Goal: Task Accomplishment & Management: Complete application form

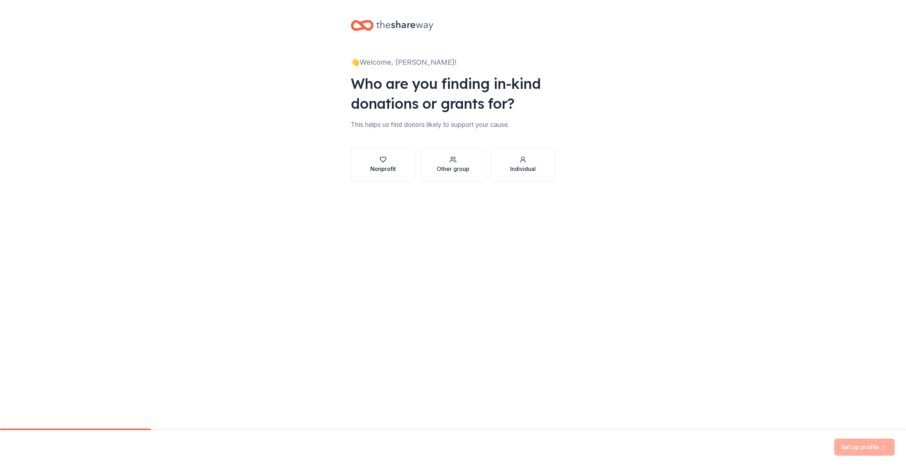
click at [392, 167] on div "Nonprofit" at bounding box center [383, 168] width 26 height 9
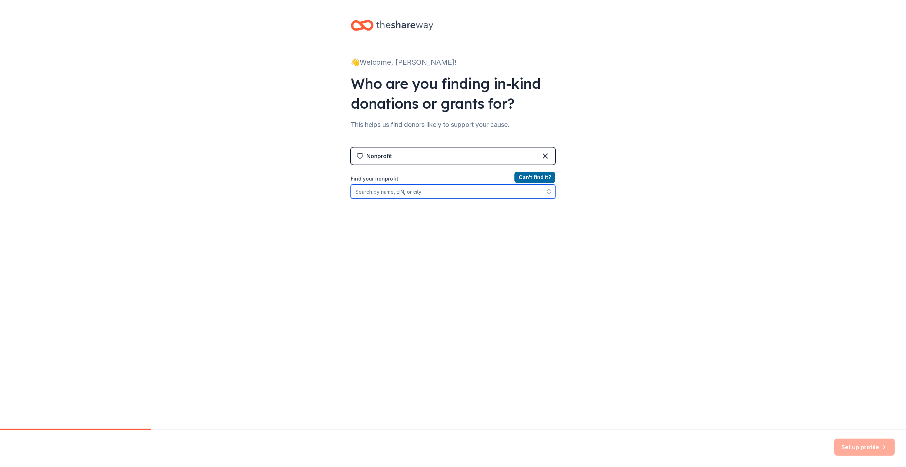
click at [432, 190] on input "Find your nonprofit" at bounding box center [453, 191] width 205 height 14
click at [427, 193] on input "Find your nonprofit" at bounding box center [453, 191] width 205 height 14
click at [543, 156] on icon at bounding box center [545, 156] width 9 height 9
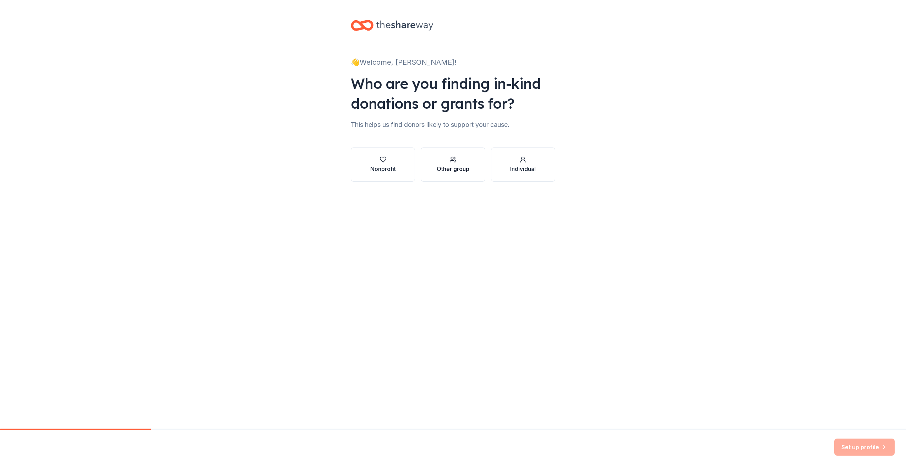
click at [450, 166] on div "Other group" at bounding box center [453, 168] width 33 height 9
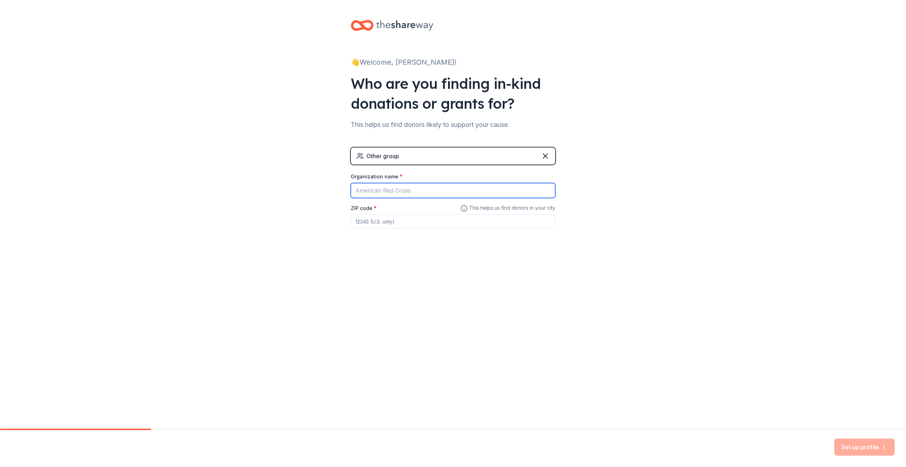
click at [428, 191] on input "Organization name *" at bounding box center [453, 190] width 205 height 15
type input "[PERSON_NAME] Breast Imaging Center"
click at [406, 218] on input "ZIP code *" at bounding box center [453, 221] width 205 height 14
type input "91355"
click at [845, 445] on button "Set up profile" at bounding box center [865, 446] width 60 height 17
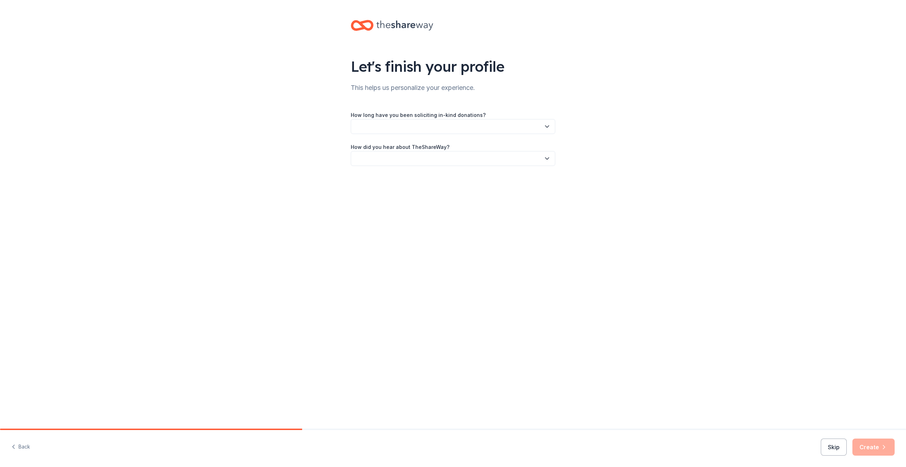
click at [547, 125] on icon "button" at bounding box center [547, 126] width 7 height 7
click at [389, 142] on div "This is my first time!" at bounding box center [380, 145] width 45 height 9
click at [548, 160] on icon "button" at bounding box center [547, 158] width 7 height 7
click at [386, 188] on div "Online search" at bounding box center [374, 192] width 32 height 9
drag, startPoint x: 864, startPoint y: 446, endPoint x: 862, endPoint y: 440, distance: 6.1
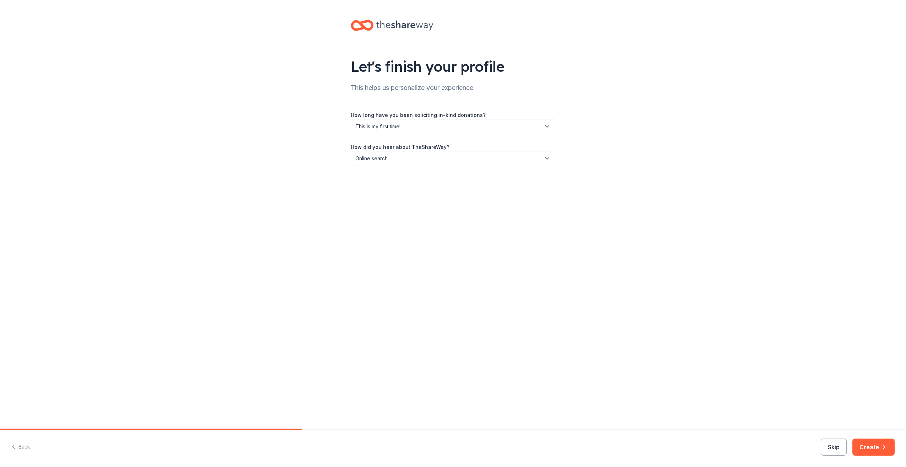
click at [864, 446] on button "Create" at bounding box center [874, 446] width 42 height 17
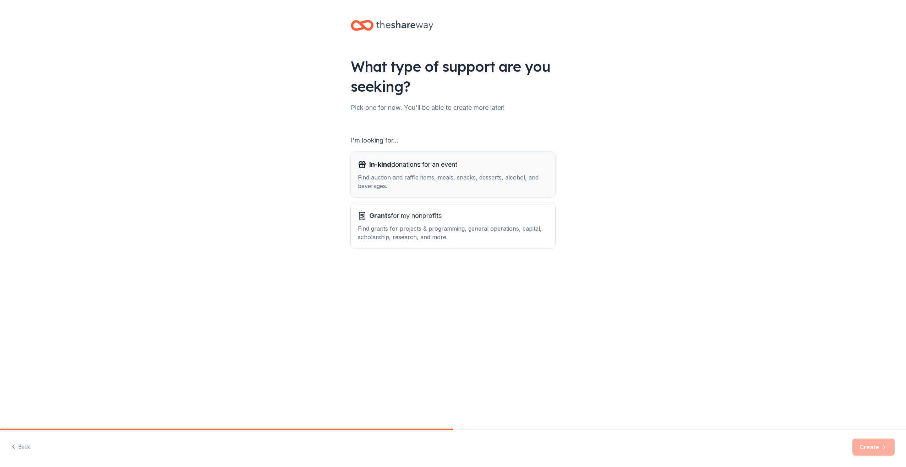
click at [415, 170] on div "In-kind donations for an event Find auction and raffle items, meals, snacks, de…" at bounding box center [453, 174] width 190 height 31
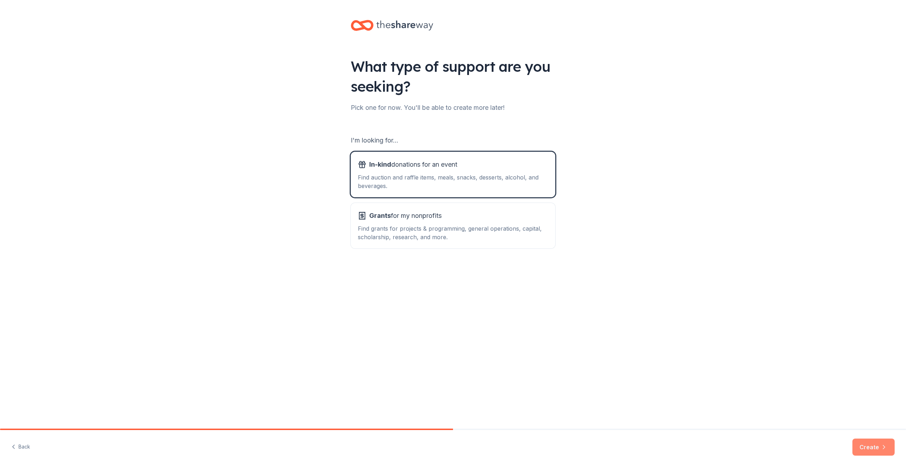
click at [872, 450] on button "Create" at bounding box center [874, 446] width 42 height 17
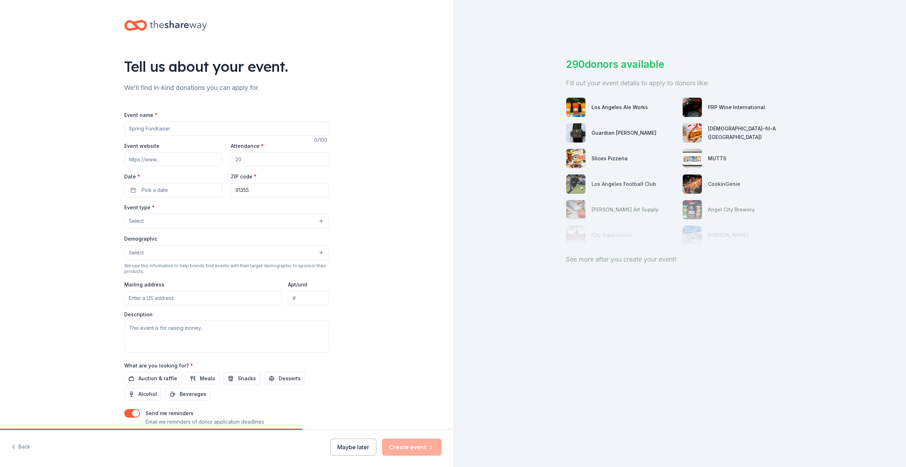
click at [254, 128] on input "Event name *" at bounding box center [226, 128] width 205 height 14
type input "Bingo or Bust"
click at [180, 161] on input "Event website" at bounding box center [173, 159] width 98 height 14
type input "[URL][DOMAIN_NAME]"
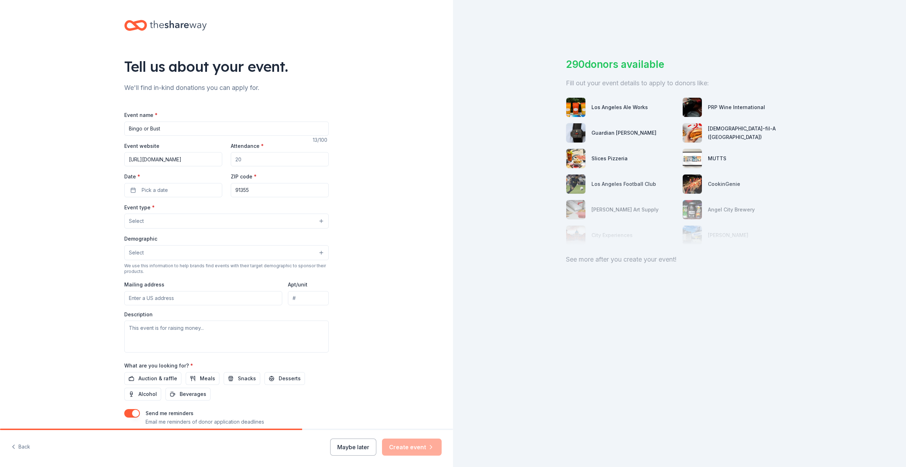
click at [244, 162] on input "Attendance *" at bounding box center [280, 159] width 98 height 14
type input "150"
click at [145, 192] on span "Pick a date" at bounding box center [155, 190] width 26 height 9
click at [210, 209] on button "Go to next month" at bounding box center [209, 209] width 10 height 10
click at [183, 268] on button "16" at bounding box center [183, 266] width 13 height 13
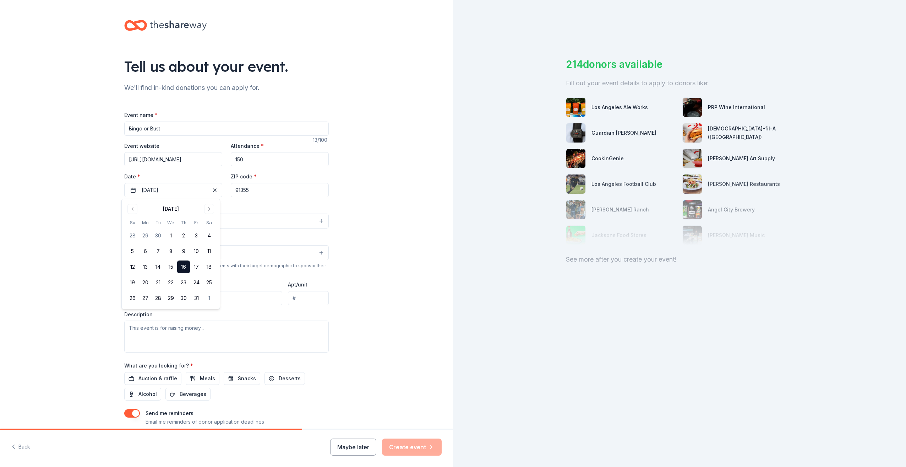
click at [349, 242] on div "Tell us about your event. We'll find in-kind donations you can apply for. Event…" at bounding box center [226, 236] width 453 height 473
click at [310, 220] on button "Select" at bounding box center [226, 220] width 205 height 15
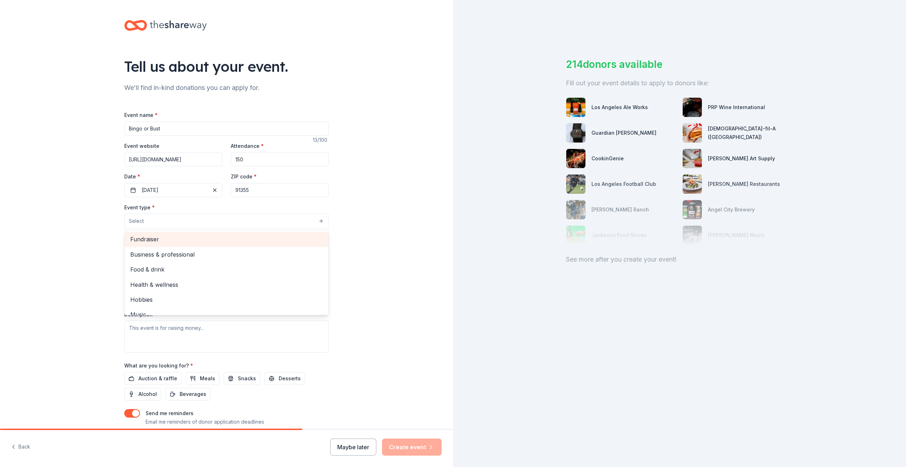
click at [199, 241] on span "Fundraiser" at bounding box center [226, 238] width 193 height 9
click at [366, 242] on div "Tell us about your event. We'll find in-kind donations you can apply for. Event…" at bounding box center [226, 236] width 453 height 473
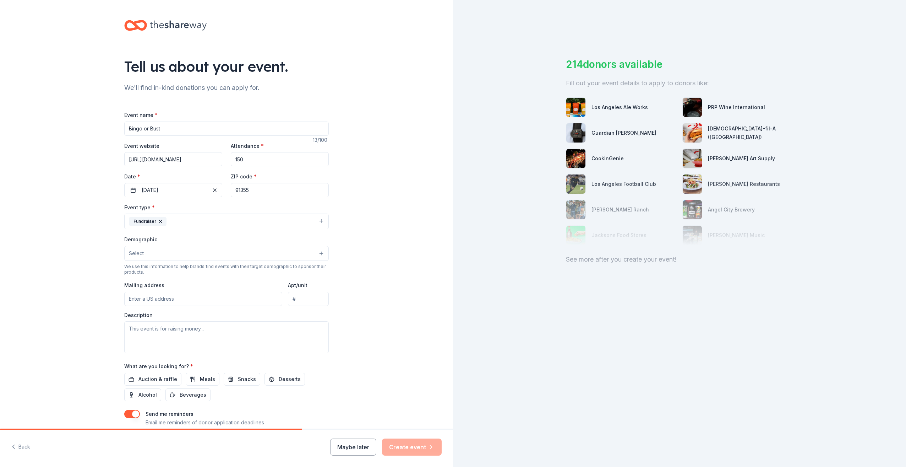
click at [319, 254] on button "Select" at bounding box center [226, 253] width 205 height 15
drag, startPoint x: 189, startPoint y: 305, endPoint x: 204, endPoint y: 300, distance: 16.3
click at [189, 305] on span "Mostly women" at bounding box center [226, 301] width 193 height 9
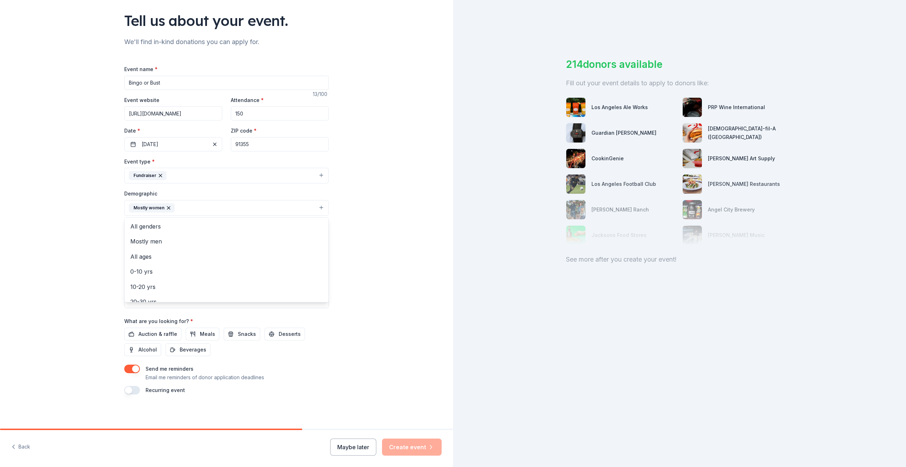
scroll to position [82, 0]
click at [348, 322] on div "Tell us about your event. We'll find in-kind donations you can apply for. Event…" at bounding box center [226, 191] width 453 height 474
click at [194, 253] on input "Mailing address" at bounding box center [203, 253] width 158 height 14
click at [310, 291] on textarea at bounding box center [226, 292] width 205 height 32
click at [178, 251] on input "Mailing address" at bounding box center [203, 253] width 158 height 14
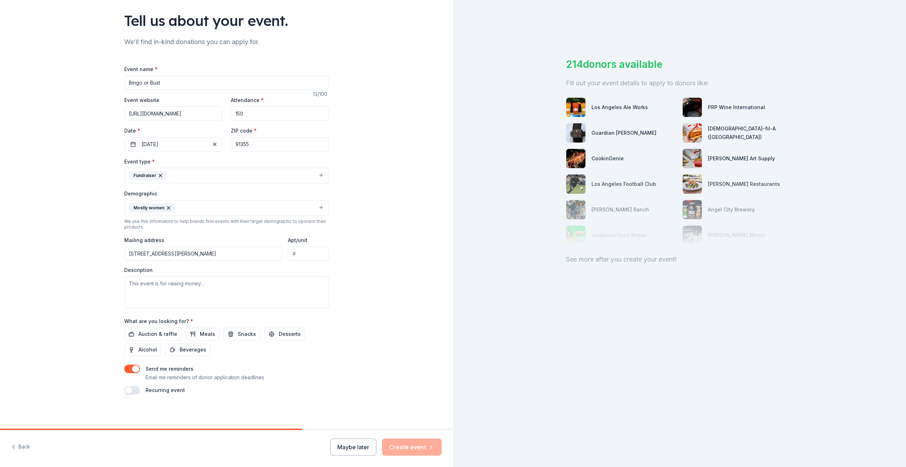
type input "23845 McBean Parkway, Santa Clarita, CA, 91355"
click at [207, 282] on textarea at bounding box center [226, 292] width 205 height 32
type textarea "This event is raising money for the [PERSON_NAME] Breast Imaging Center, specif…"
click at [157, 331] on span "Auction & raffle" at bounding box center [158, 334] width 39 height 9
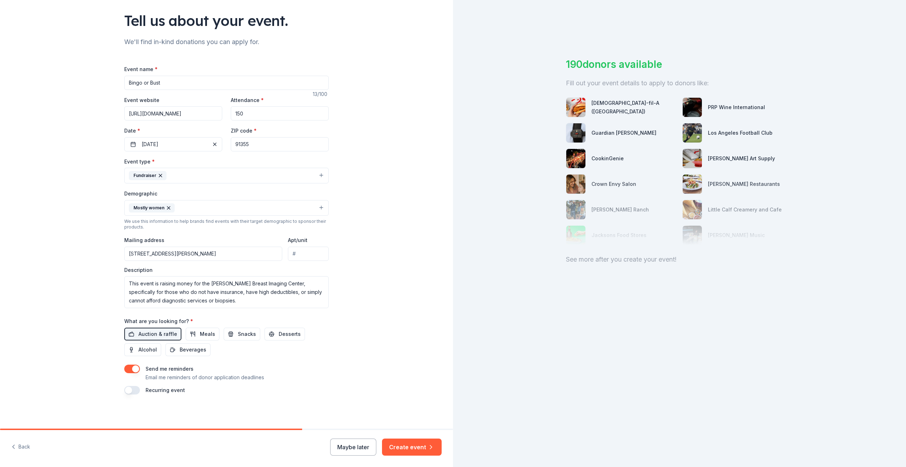
click at [129, 391] on button "button" at bounding box center [132, 390] width 16 height 9
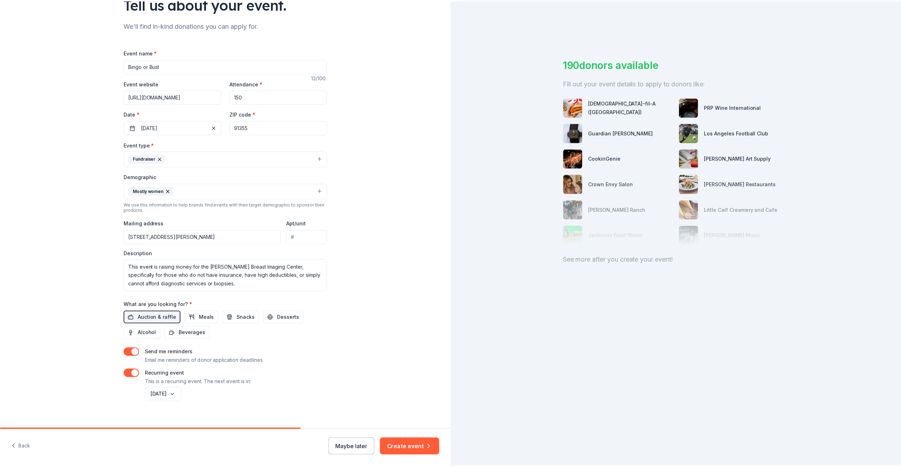
scroll to position [71, 0]
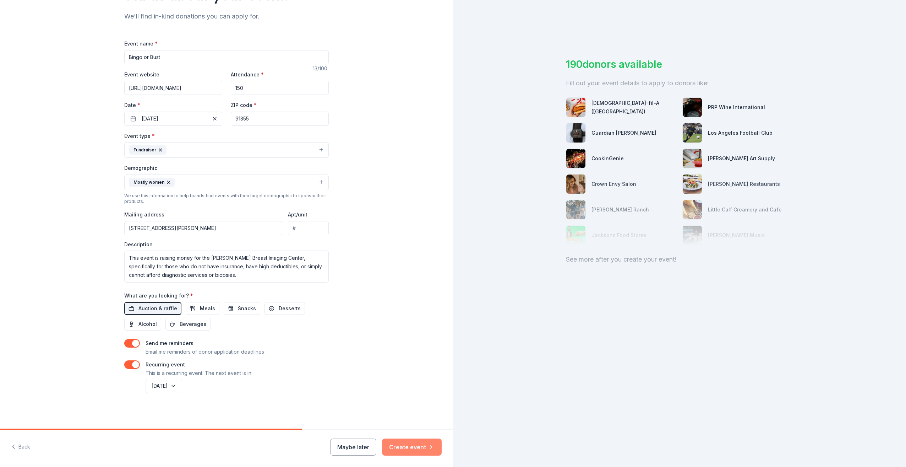
click at [402, 445] on button "Create event" at bounding box center [412, 446] width 60 height 17
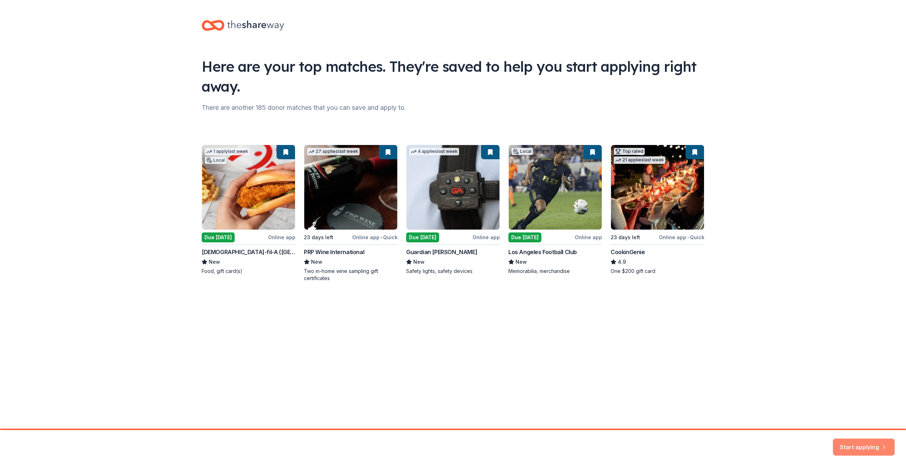
click at [850, 446] on button "Start applying" at bounding box center [864, 442] width 62 height 17
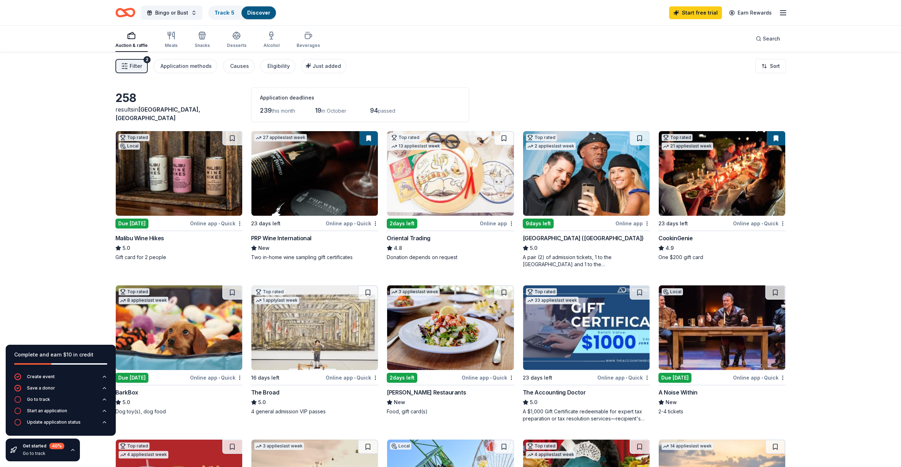
click at [130, 225] on div "Due [DATE]" at bounding box center [131, 223] width 33 height 10
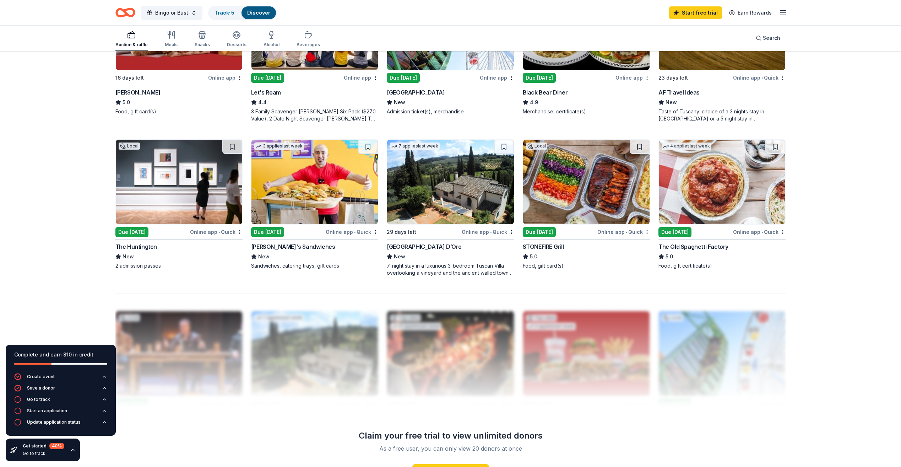
scroll to position [462, 0]
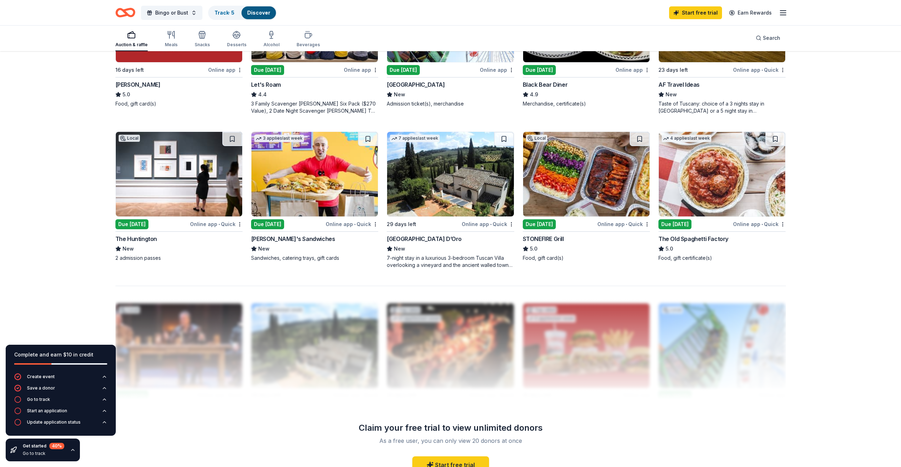
click at [132, 222] on div "Due [DATE]" at bounding box center [131, 224] width 33 height 10
click at [541, 224] on div "Due [DATE]" at bounding box center [539, 224] width 33 height 10
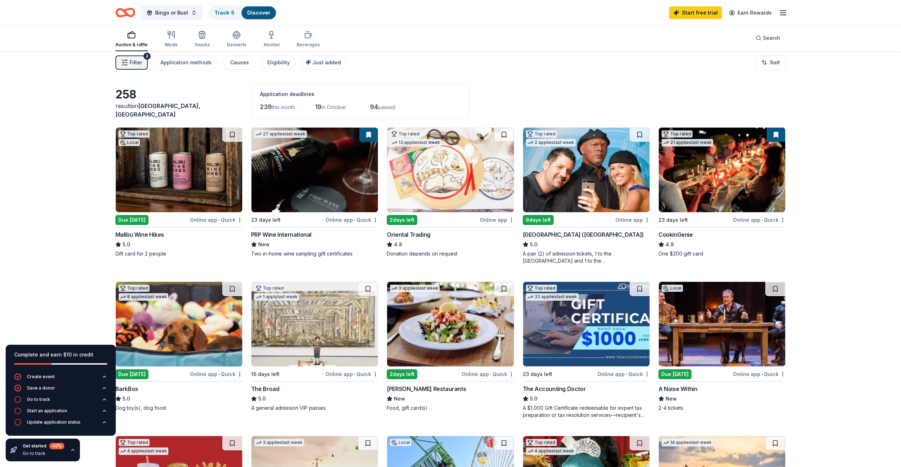
scroll to position [0, 0]
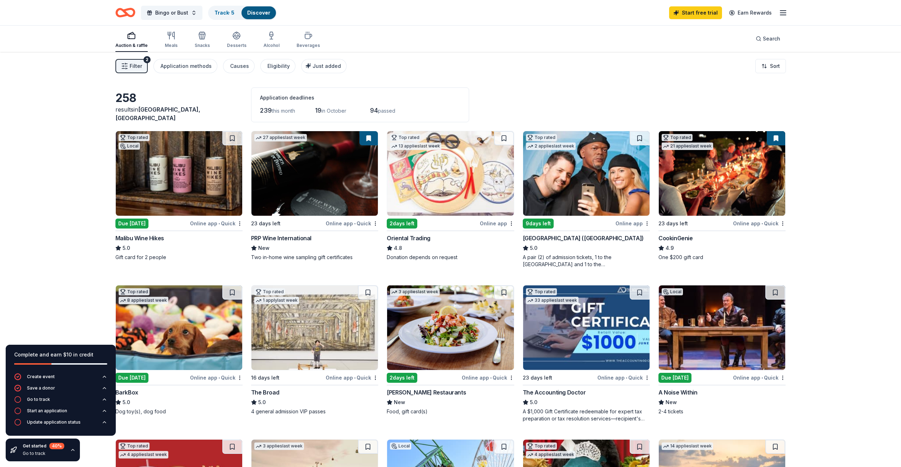
click at [301, 238] on div "PRP Wine International" at bounding box center [281, 238] width 60 height 9
click at [750, 223] on div "Online app • Quick" at bounding box center [759, 223] width 53 height 9
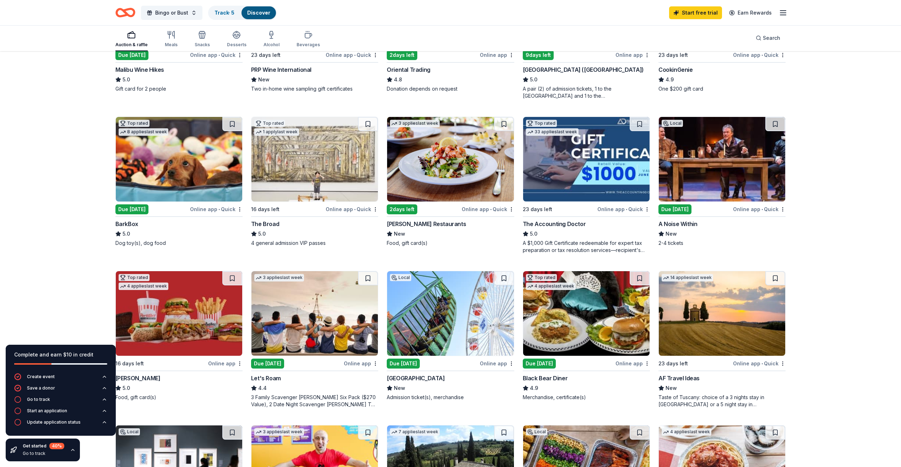
scroll to position [178, 0]
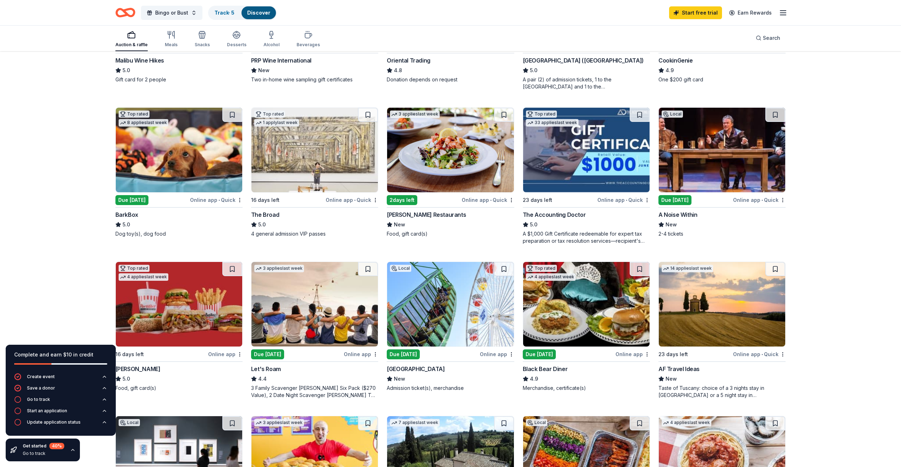
click at [338, 201] on div "Online app • Quick" at bounding box center [352, 199] width 53 height 9
click at [672, 197] on div "Due [DATE]" at bounding box center [674, 200] width 33 height 10
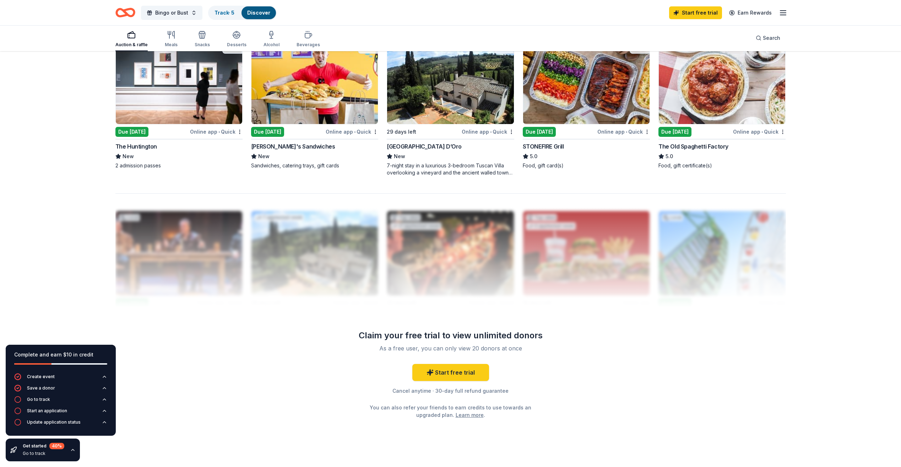
scroll to position [565, 0]
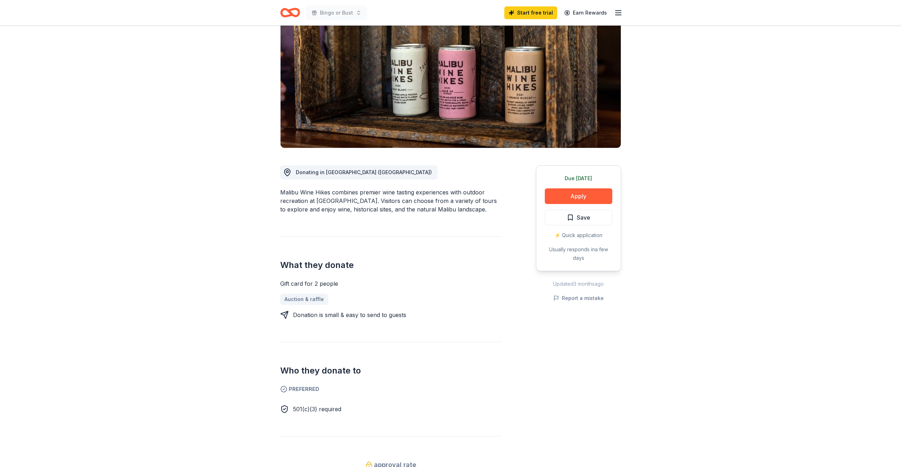
scroll to position [71, 0]
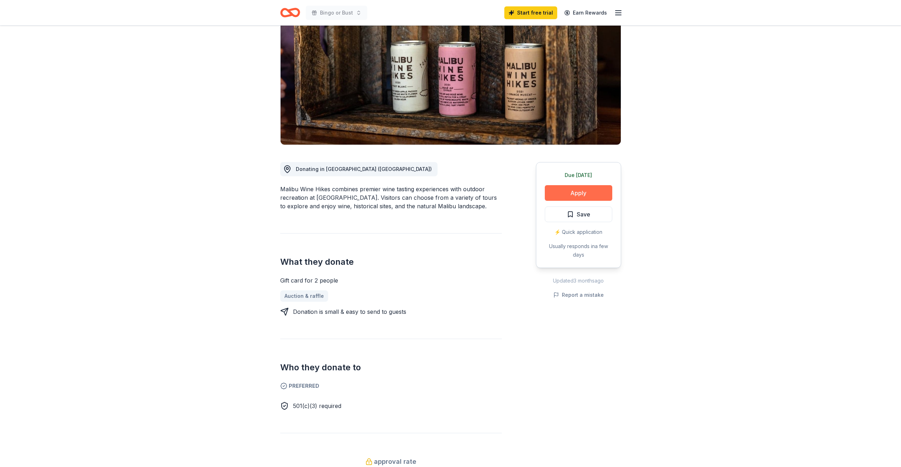
click at [578, 196] on button "Apply" at bounding box center [578, 193] width 67 height 16
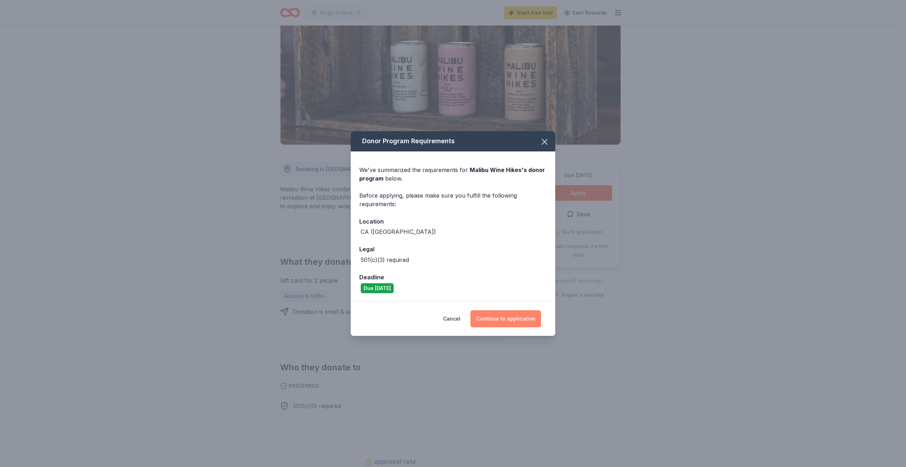
click at [499, 318] on button "Continue to application" at bounding box center [506, 318] width 71 height 17
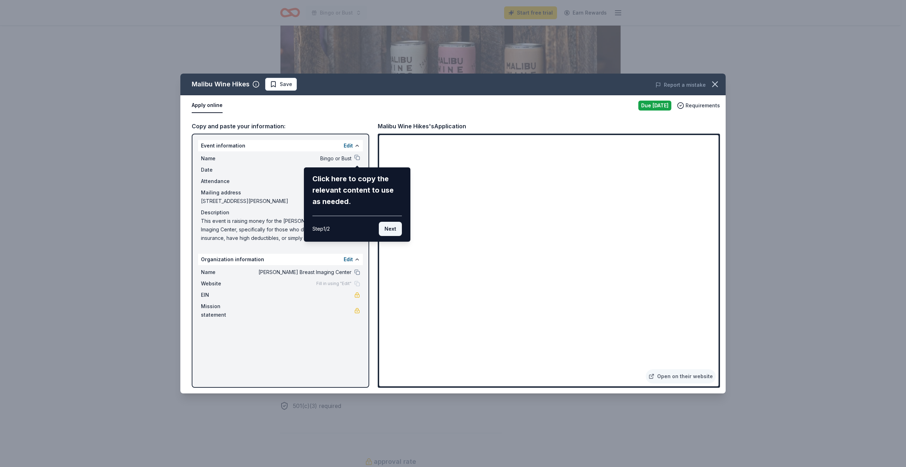
click at [390, 231] on button "Next" at bounding box center [390, 229] width 23 height 14
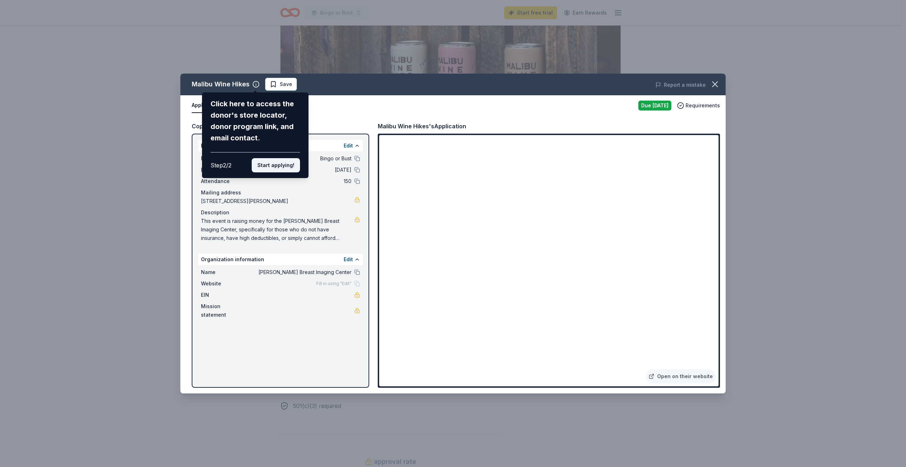
click at [272, 166] on button "Start applying!" at bounding box center [276, 165] width 48 height 14
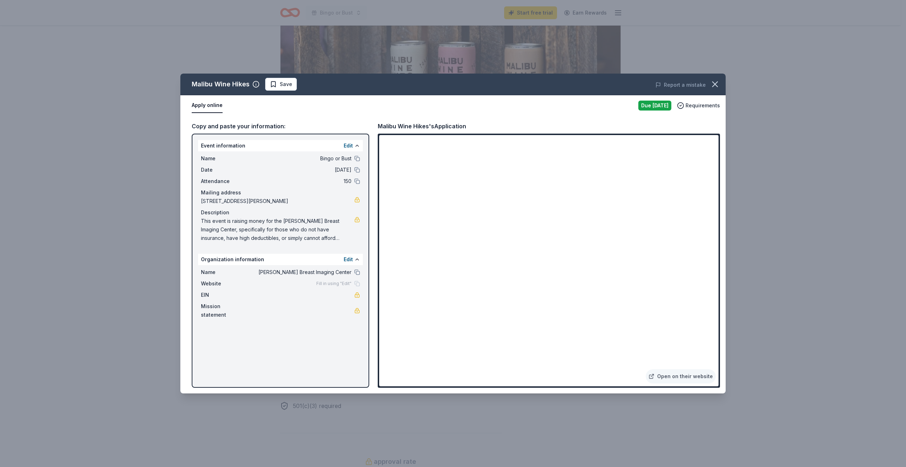
click at [348, 260] on div "Malibu Wine Hikes Save Report a mistake Apply online Due today Requirements Cop…" at bounding box center [453, 234] width 546 height 320
click at [354, 256] on div "Malibu Wine Hikes Save Report a mistake Apply online Due today Requirements Cop…" at bounding box center [453, 234] width 546 height 320
click at [346, 259] on div "Malibu Wine Hikes Save Report a mistake Apply online Due today Requirements Cop…" at bounding box center [453, 234] width 546 height 320
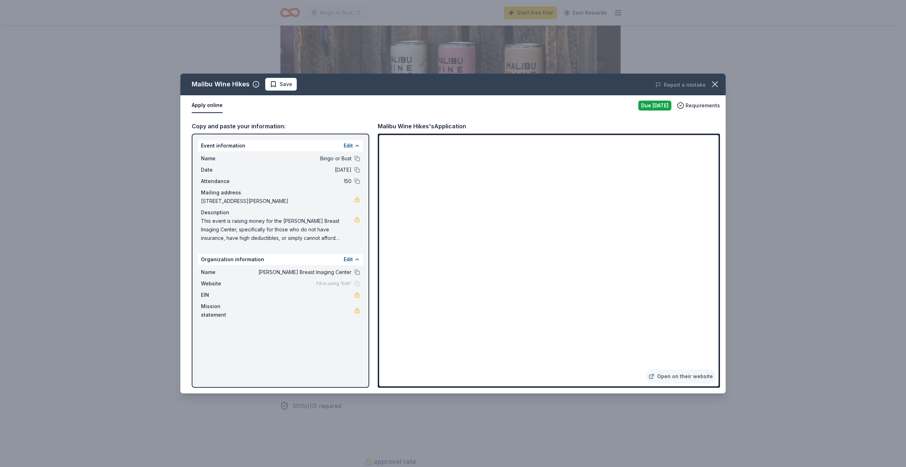
click at [661, 105] on div "Due [DATE]" at bounding box center [655, 106] width 33 height 10
click at [712, 86] on icon "button" at bounding box center [715, 84] width 10 height 10
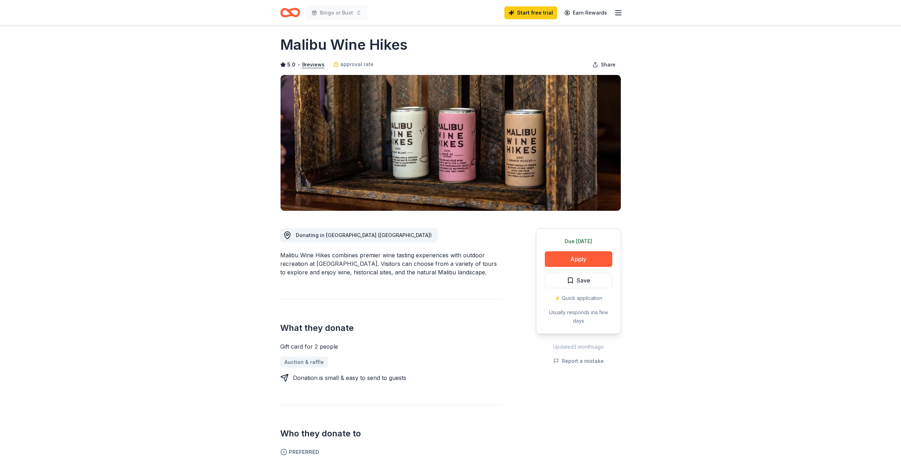
scroll to position [0, 0]
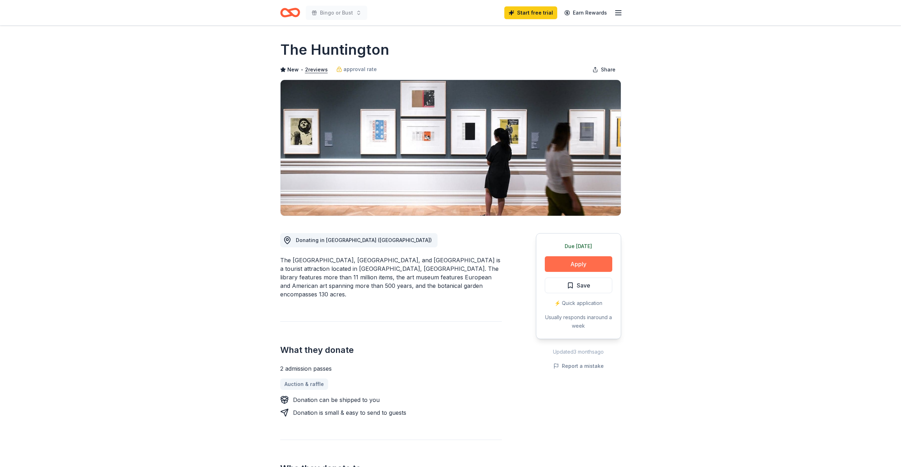
click at [577, 264] on button "Apply" at bounding box center [578, 264] width 67 height 16
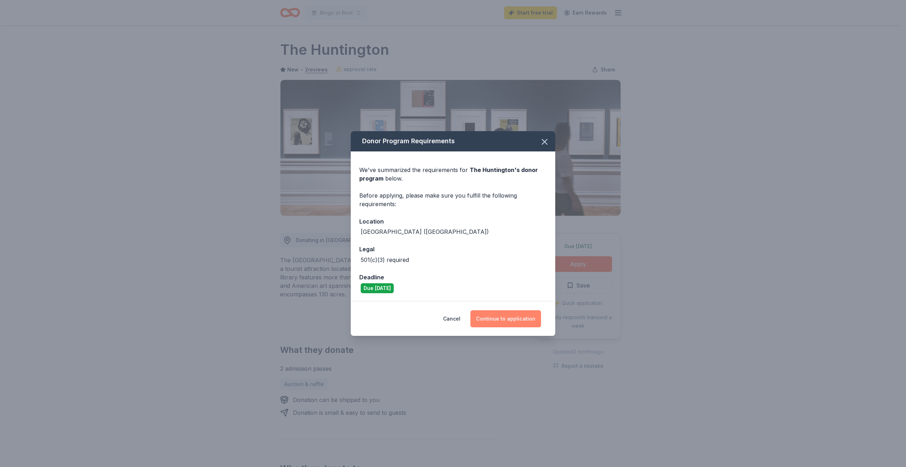
click at [494, 318] on button "Continue to application" at bounding box center [506, 318] width 71 height 17
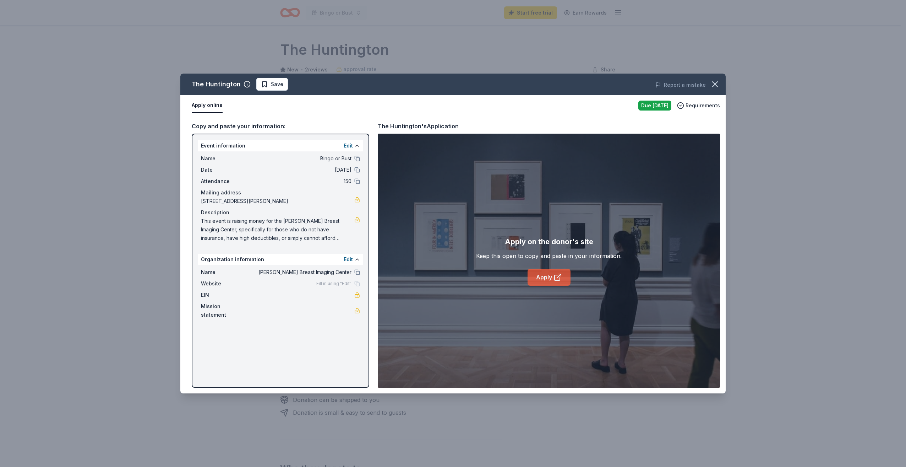
click at [546, 275] on link "Apply" at bounding box center [549, 277] width 43 height 17
click at [714, 85] on icon "button" at bounding box center [715, 84] width 10 height 10
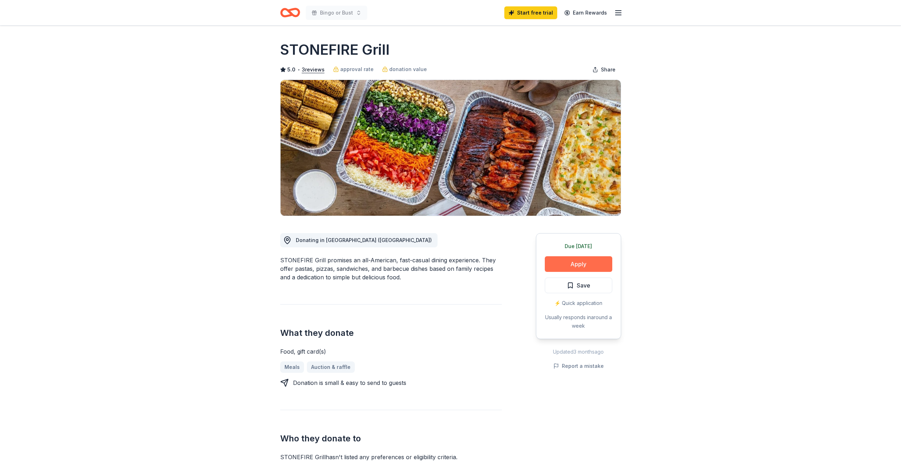
click at [576, 266] on button "Apply" at bounding box center [578, 264] width 67 height 16
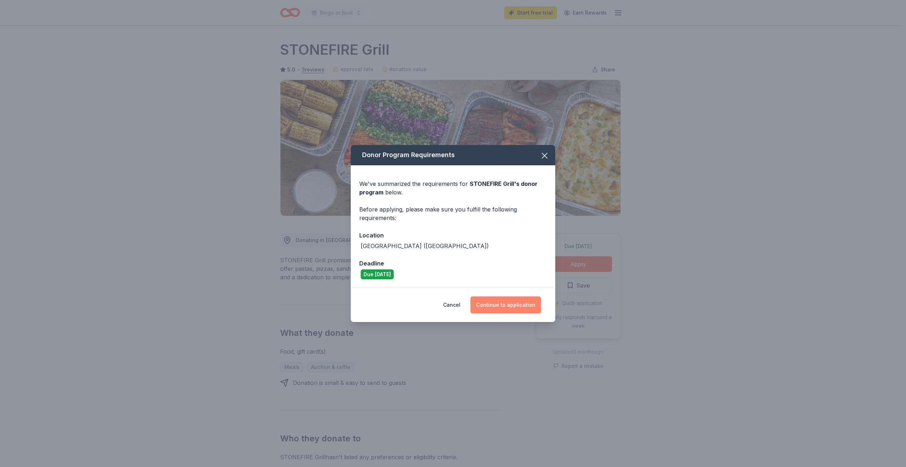
click at [510, 302] on button "Continue to application" at bounding box center [506, 304] width 71 height 17
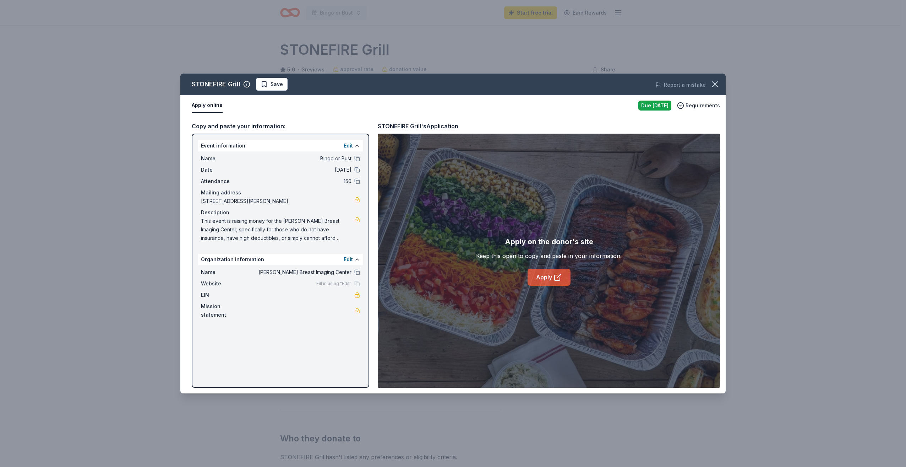
click at [547, 276] on link "Apply" at bounding box center [549, 277] width 43 height 17
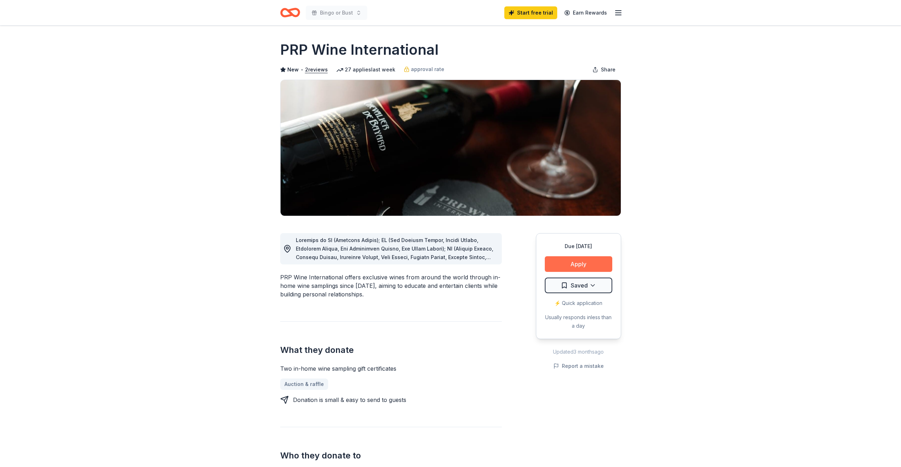
click at [575, 264] on button "Apply" at bounding box center [578, 264] width 67 height 16
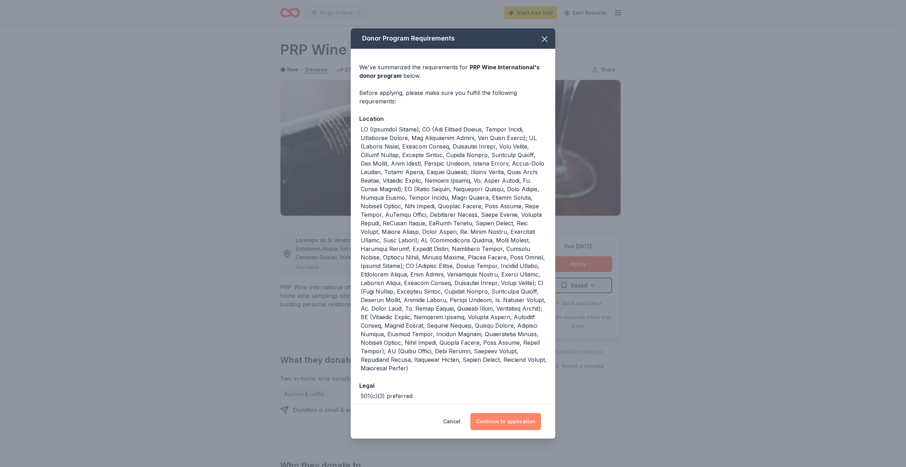
click at [514, 422] on button "Continue to application" at bounding box center [506, 421] width 71 height 17
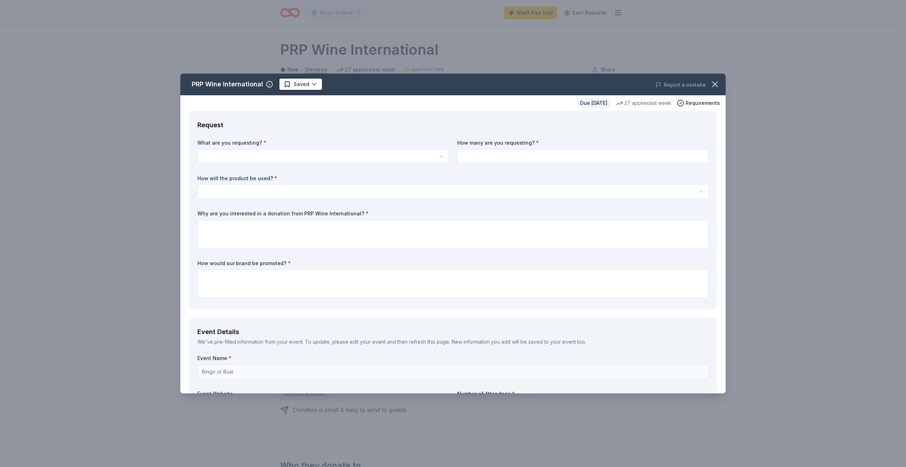
click at [259, 152] on html "Bingo or Bust Start free trial Earn Rewards Due in 23 days Share PRP Wine Inter…" at bounding box center [453, 233] width 906 height 467
select select "Two in-home wine sampling gift certificates"
click at [514, 153] on input at bounding box center [582, 156] width 251 height 14
type input "2"
click at [324, 191] on html "Bingo or Bust Start free trial Earn Rewards Due in 23 days Share PRP Wine Inter…" at bounding box center [453, 233] width 906 height 467
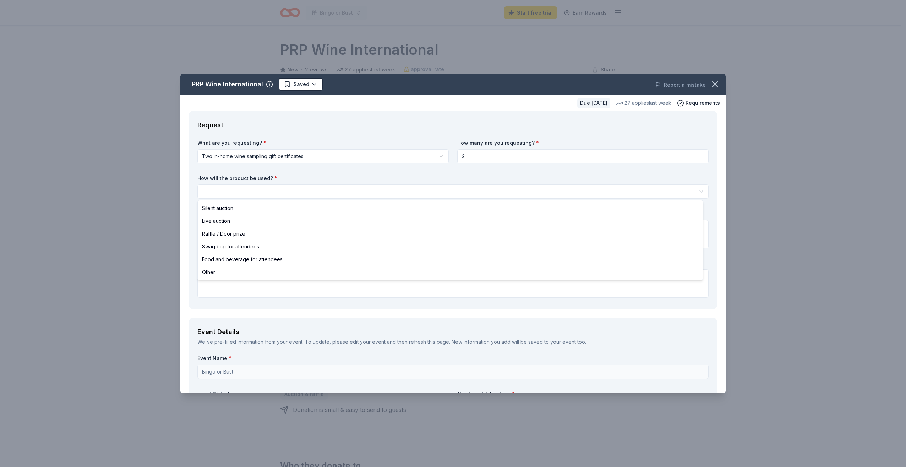
select select "raffleDoorPrize"
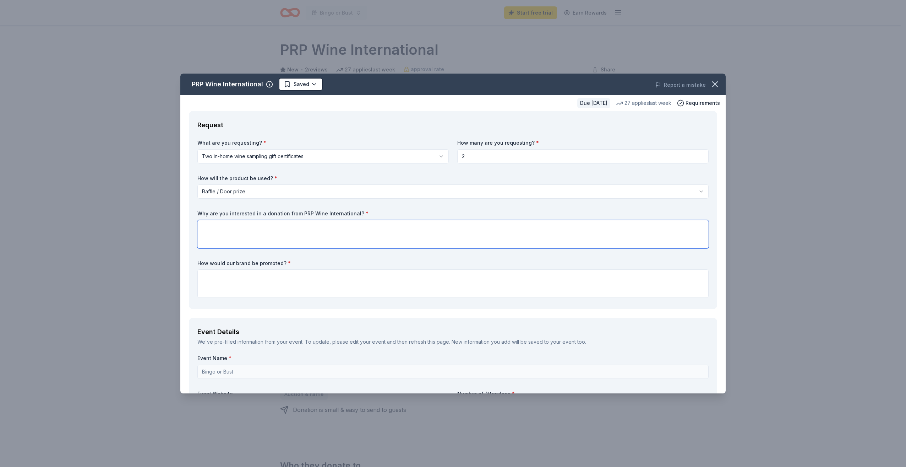
click at [211, 231] on textarea at bounding box center [452, 234] width 511 height 28
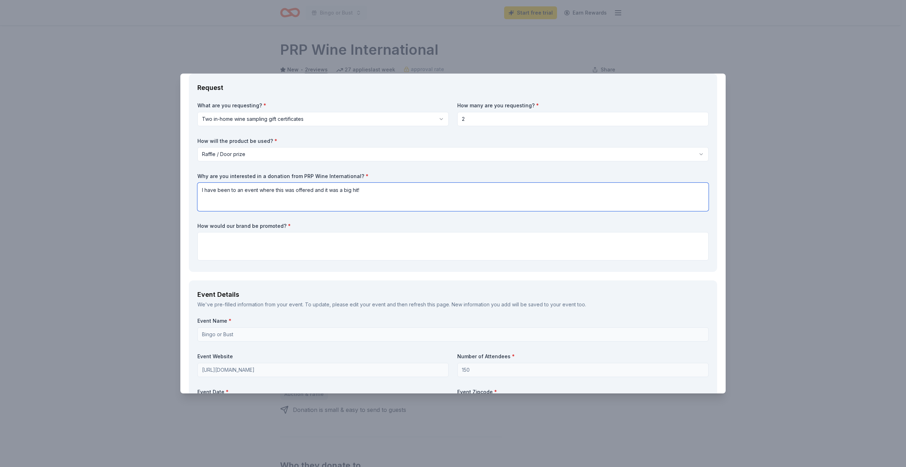
scroll to position [36, 0]
type textarea "I have been to an event where this was offered and it was a big hit!"
click at [207, 240] on textarea at bounding box center [452, 248] width 511 height 28
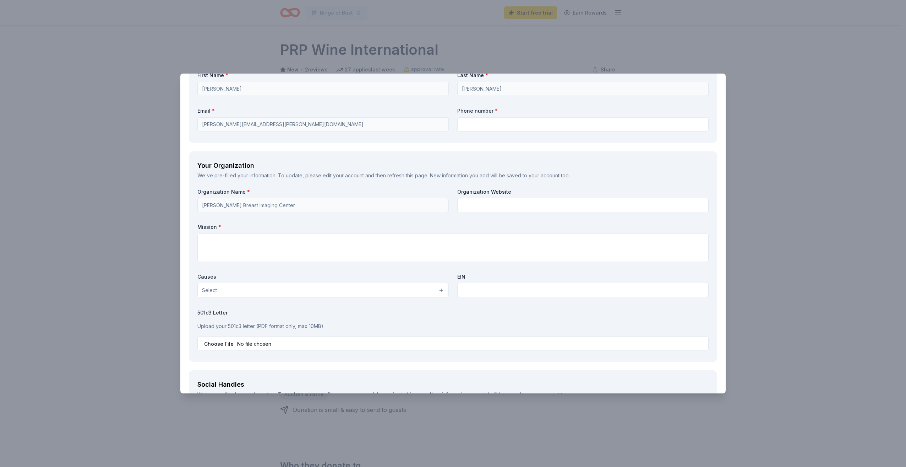
scroll to position [533, 0]
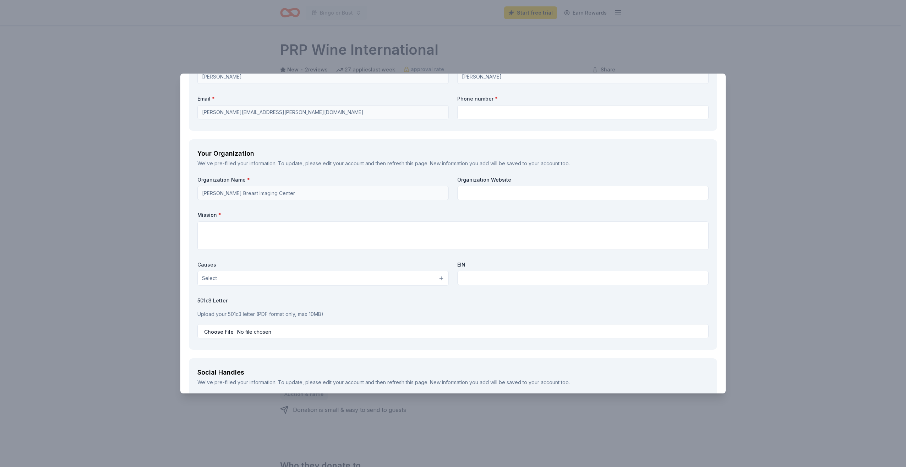
type textarea "This is intended for a raffle prize and will be prominently displayed."
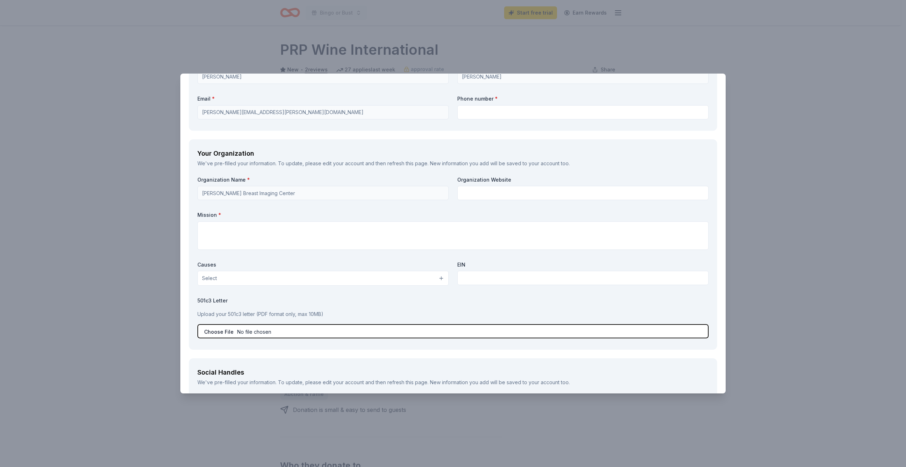
click at [226, 331] on input "file" at bounding box center [452, 331] width 511 height 14
type input "C:\fakepath\2025 GIK Form Fillable - Bingo or Bust 1.pdf"
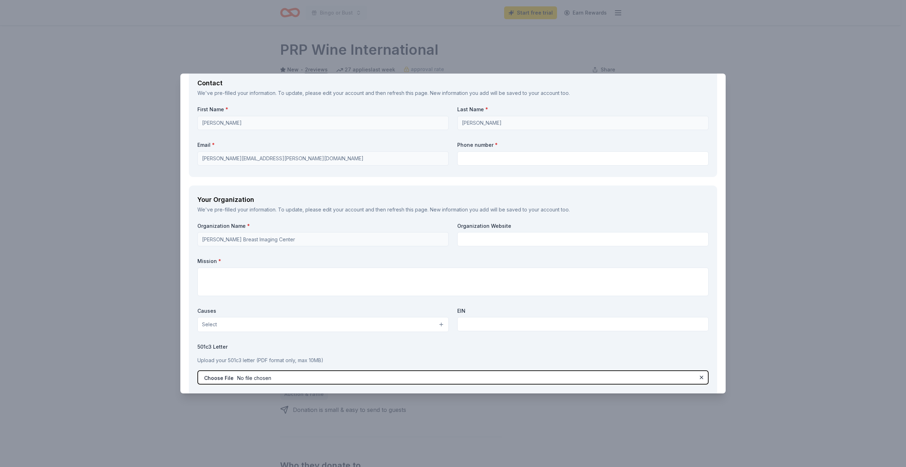
scroll to position [480, 0]
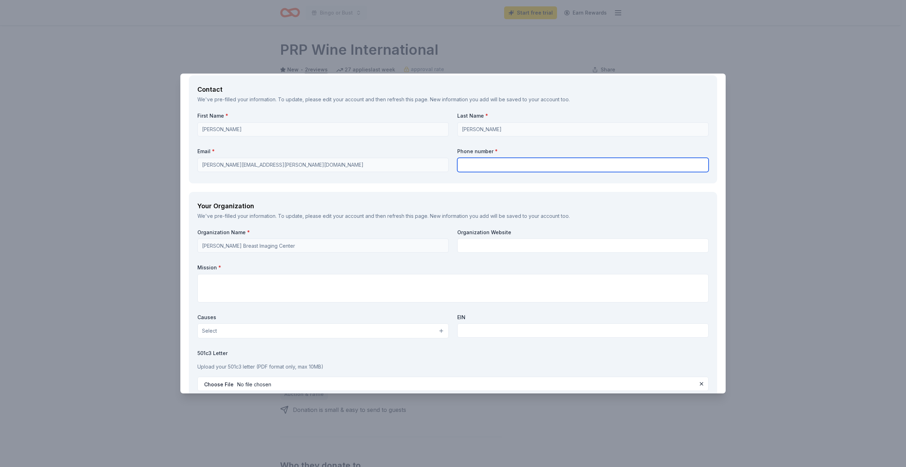
click at [481, 167] on input "text" at bounding box center [582, 165] width 251 height 14
type input "6616001788"
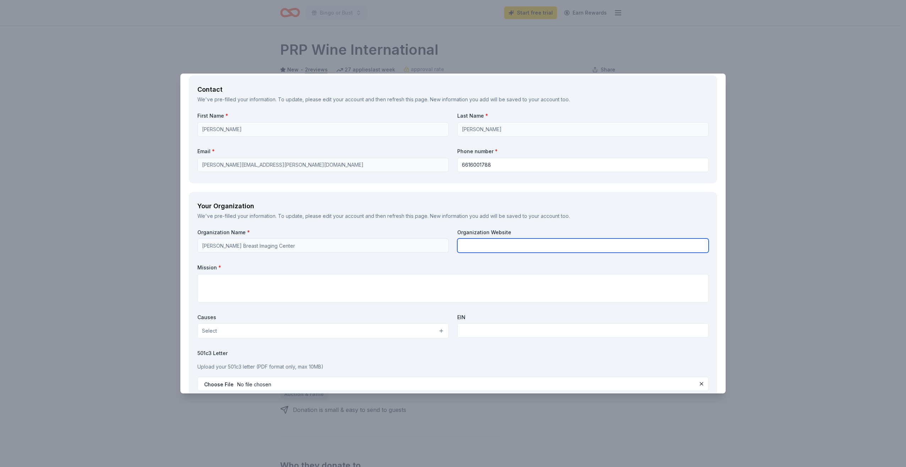
type input "Henry Mayo Newhall Memorial Hospital"
click at [208, 280] on textarea at bounding box center [452, 288] width 511 height 28
type textarea "Our mission is to provide services to the members of our community who are unin…"
click at [439, 334] on button "Select" at bounding box center [322, 330] width 251 height 15
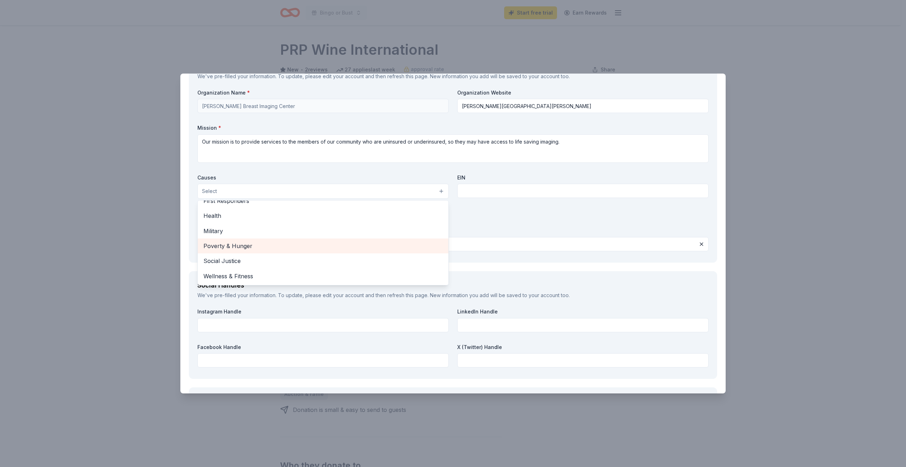
scroll to position [622, 0]
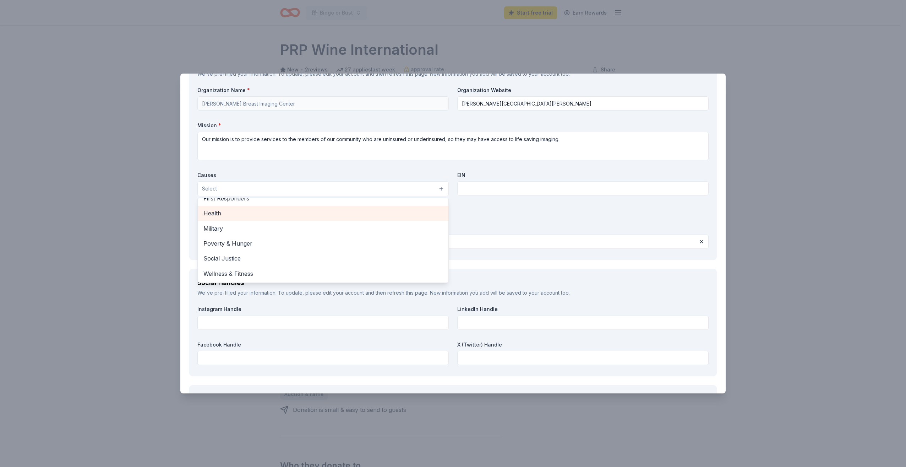
click at [222, 213] on span "Health" at bounding box center [323, 212] width 239 height 9
click at [477, 220] on div "Organization Name * Sheila R. Veloz Breast Imaging Center Organization Website …" at bounding box center [452, 170] width 511 height 166
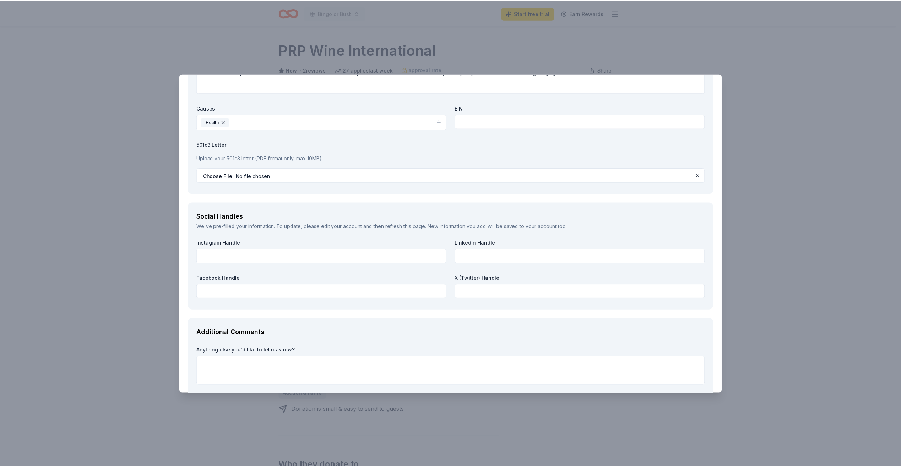
scroll to position [730, 0]
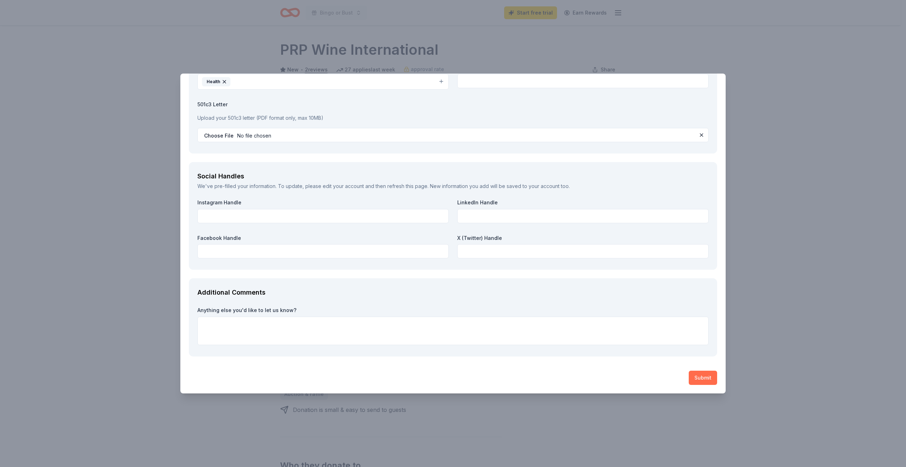
click at [695, 378] on button "Submit" at bounding box center [703, 377] width 28 height 14
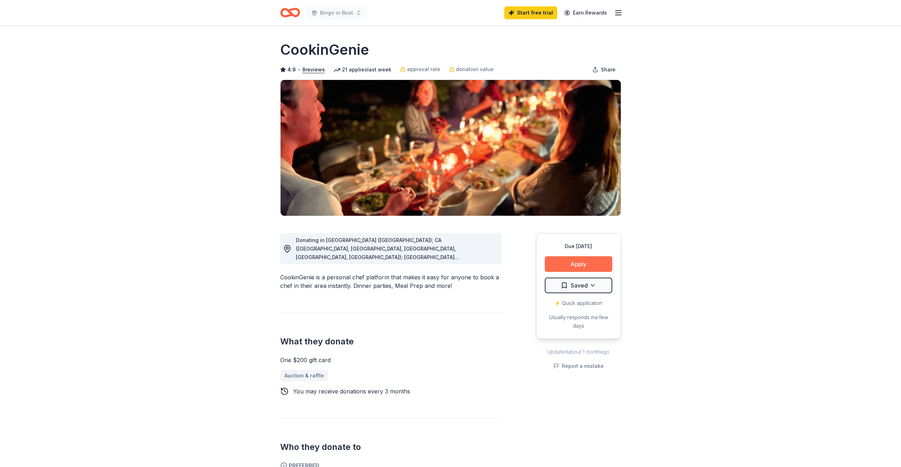
click at [576, 266] on button "Apply" at bounding box center [578, 264] width 67 height 16
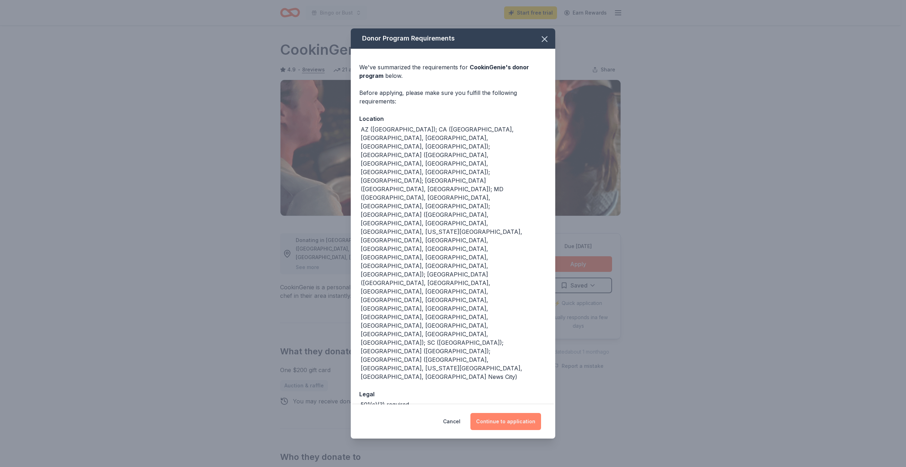
click at [500, 413] on button "Continue to application" at bounding box center [506, 421] width 71 height 17
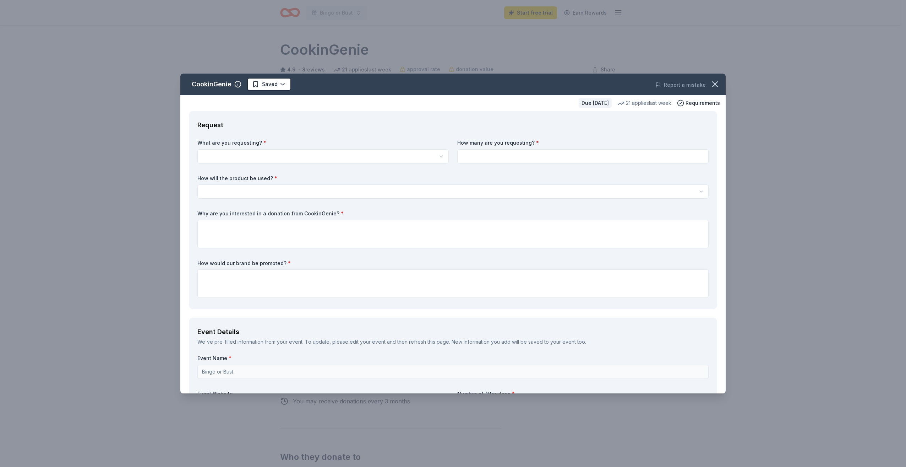
click at [309, 153] on html "Bingo or Bust Start free trial Earn Rewards Due in 23 days Share CookinGenie 4.…" at bounding box center [453, 233] width 906 height 467
select select "One $200 gift card"
click at [502, 155] on input at bounding box center [582, 156] width 251 height 14
type input "1"
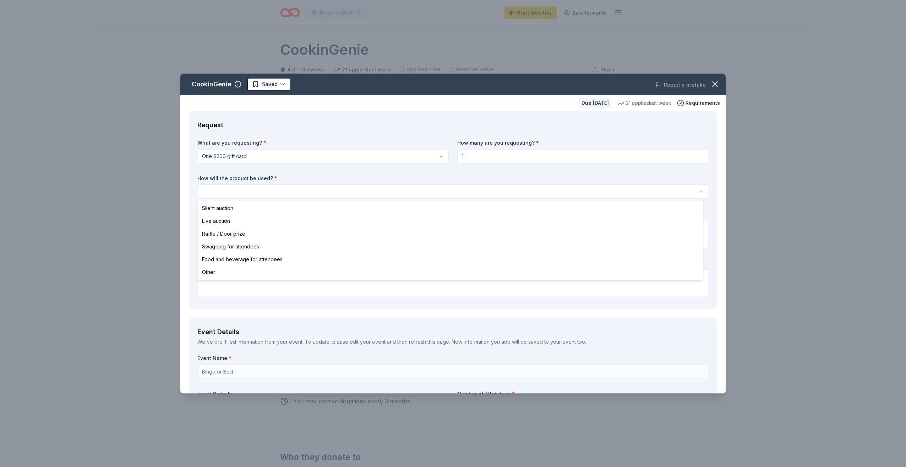
click at [366, 193] on html "Bingo or Bust Start free trial Earn Rewards Due in 23 days Share CookinGenie 4.…" at bounding box center [453, 233] width 906 height 467
select select "raffleDoorPrize"
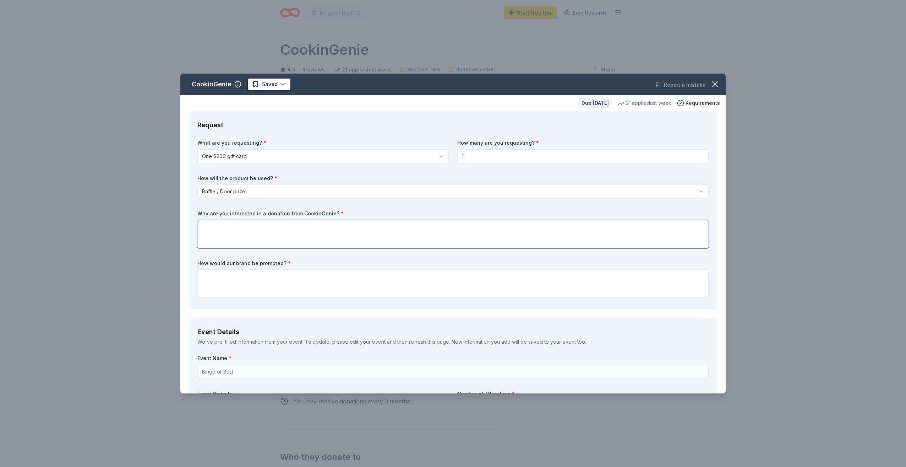
click at [227, 225] on textarea at bounding box center [452, 234] width 511 height 28
type textarea "This sounds like an amazing opportunity and a fun way to socialize with friends."
click at [223, 278] on textarea at bounding box center [452, 283] width 511 height 28
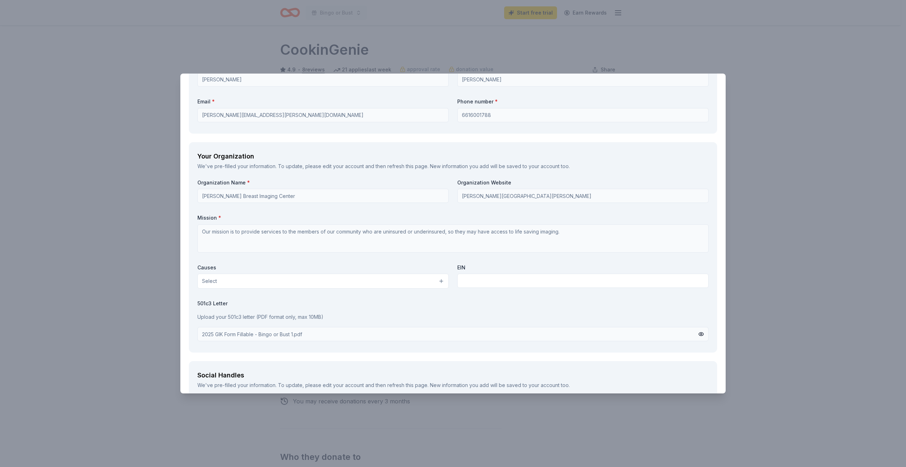
scroll to position [533, 0]
type textarea "It would be prominently displayed at our raffle auction."
click at [437, 280] on button "Select" at bounding box center [322, 278] width 251 height 15
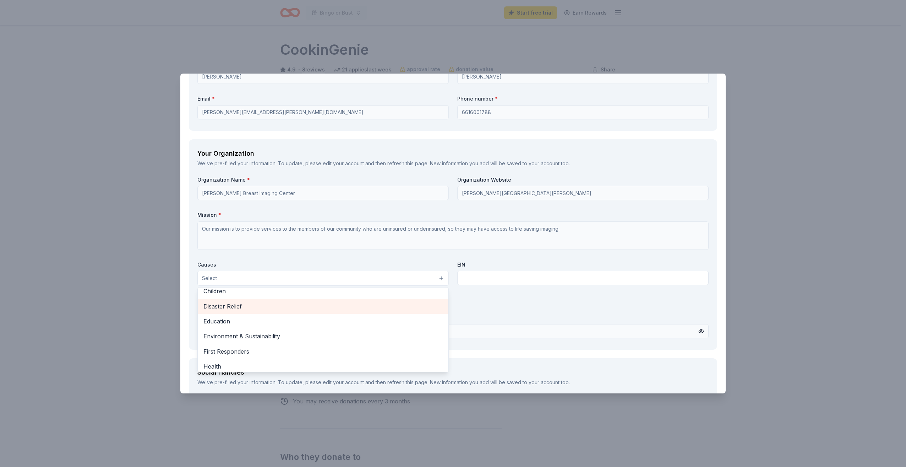
scroll to position [71, 0]
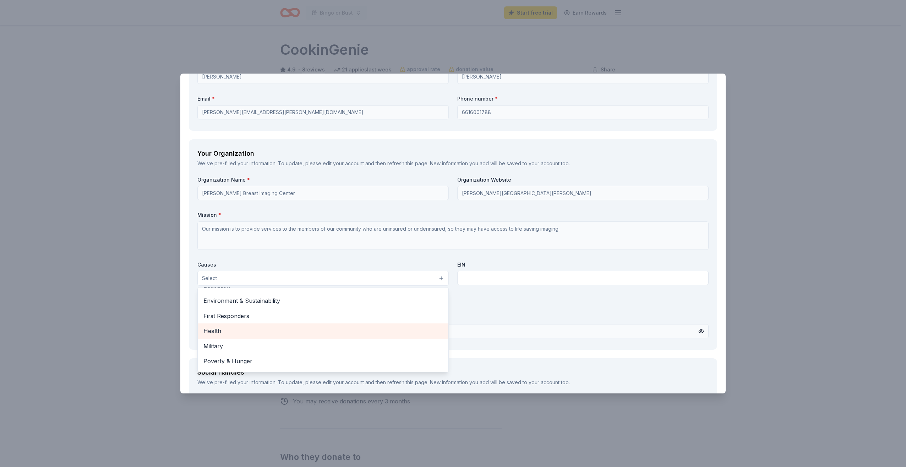
click at [297, 334] on span "Health" at bounding box center [323, 330] width 239 height 9
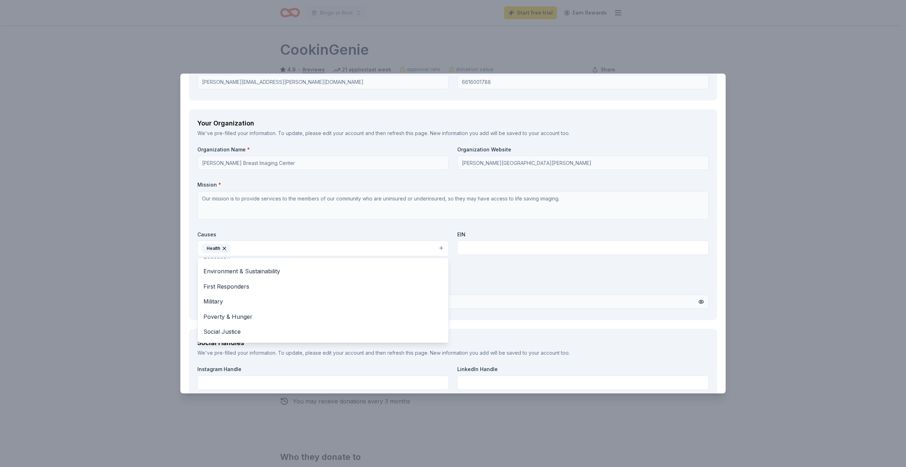
scroll to position [604, 0]
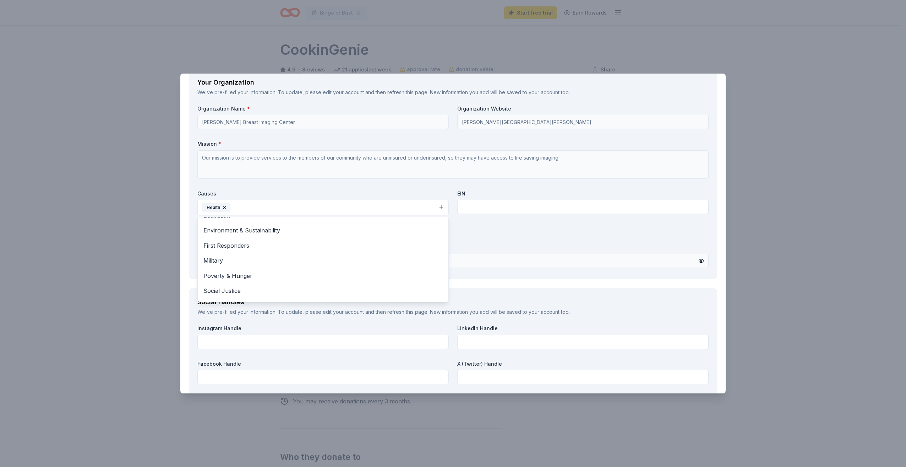
click at [513, 246] on div "Organization Name * Sheila R. Veloz Breast Imaging Center Organization Website …" at bounding box center [452, 188] width 511 height 166
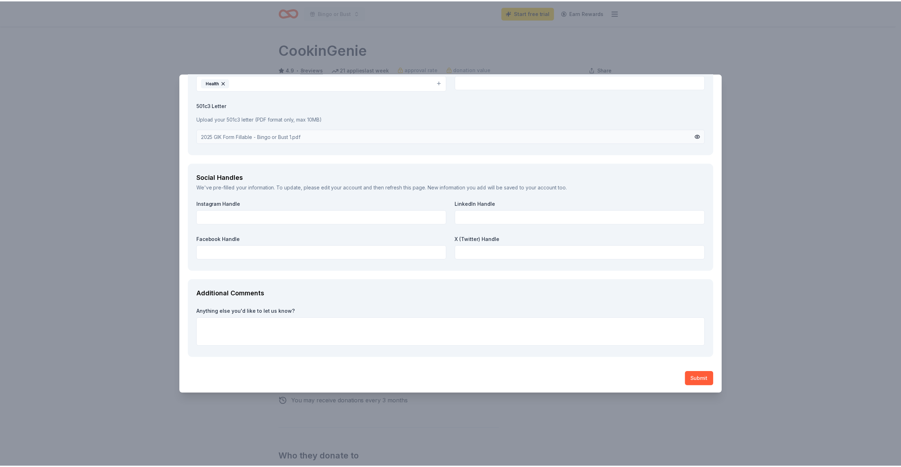
scroll to position [730, 0]
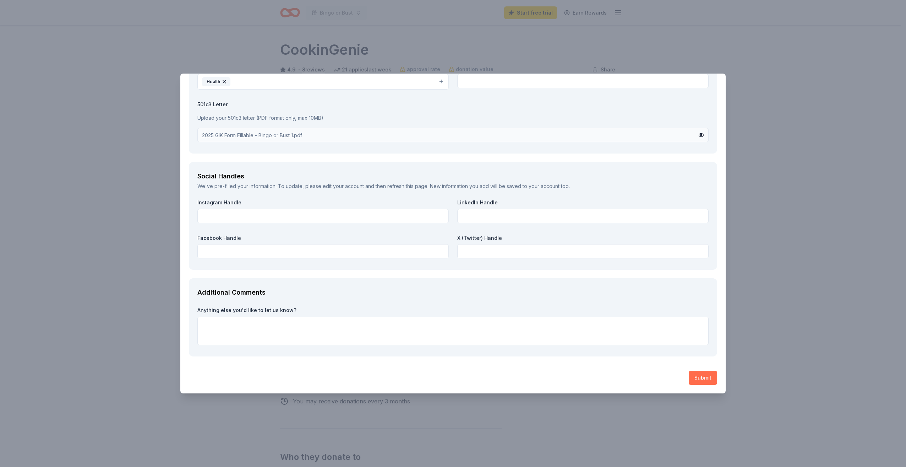
click at [699, 375] on button "Submit" at bounding box center [703, 377] width 28 height 14
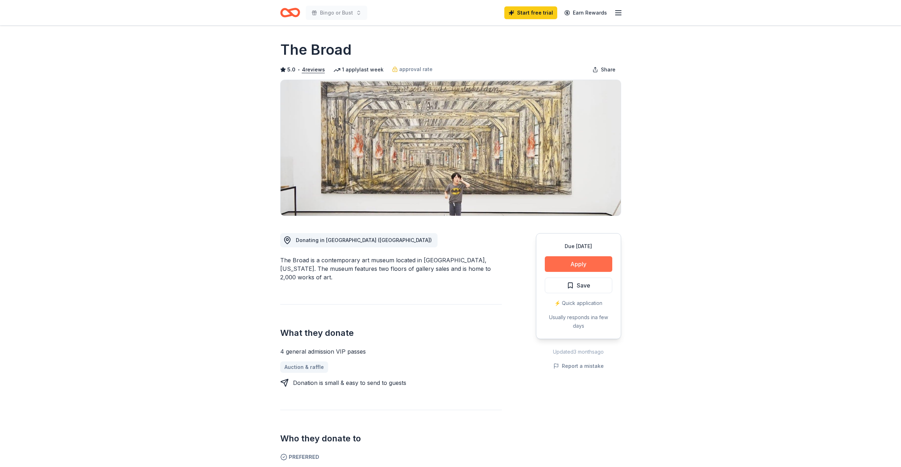
click at [569, 261] on button "Apply" at bounding box center [578, 264] width 67 height 16
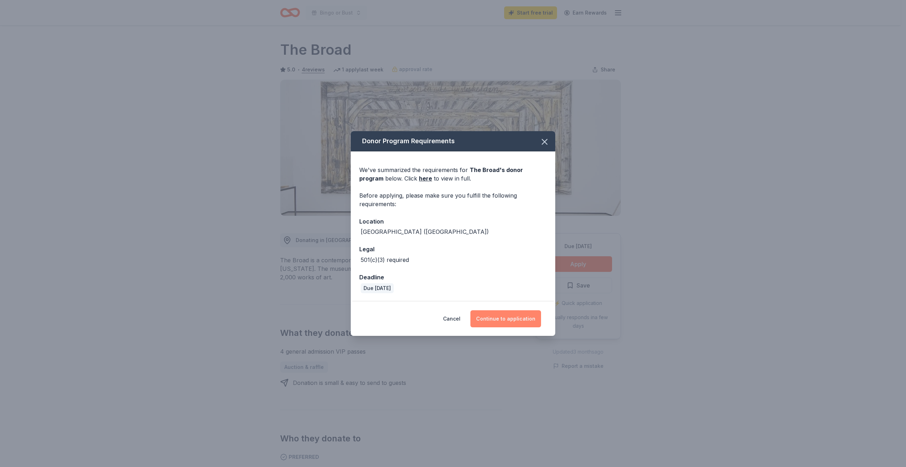
click at [499, 321] on button "Continue to application" at bounding box center [506, 318] width 71 height 17
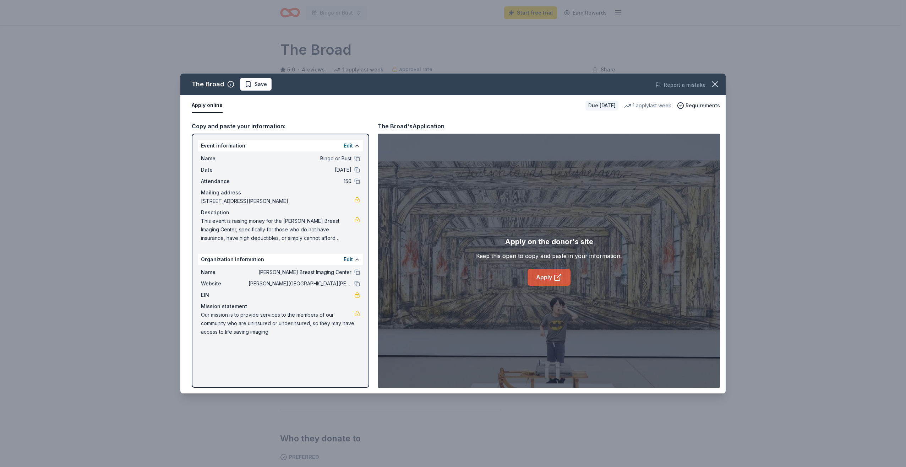
click at [539, 276] on link "Apply" at bounding box center [549, 277] width 43 height 17
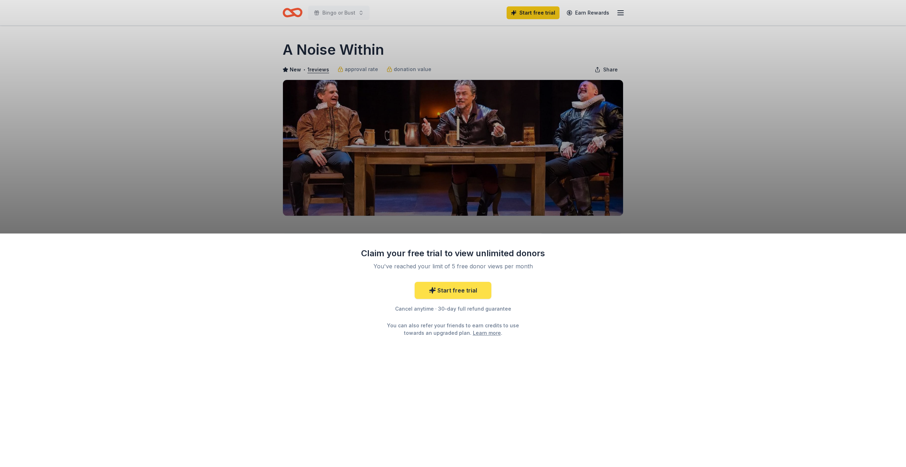
click at [455, 292] on link "Start free trial" at bounding box center [453, 290] width 77 height 17
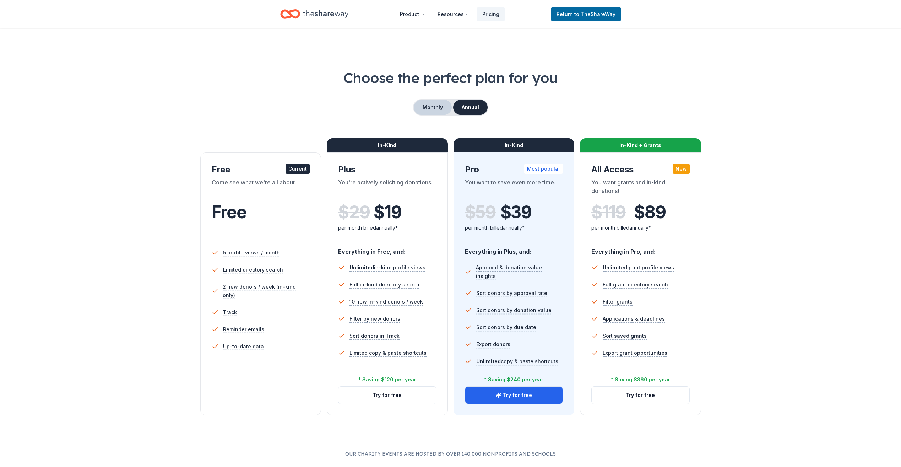
click at [435, 109] on button "Monthly" at bounding box center [433, 107] width 38 height 15
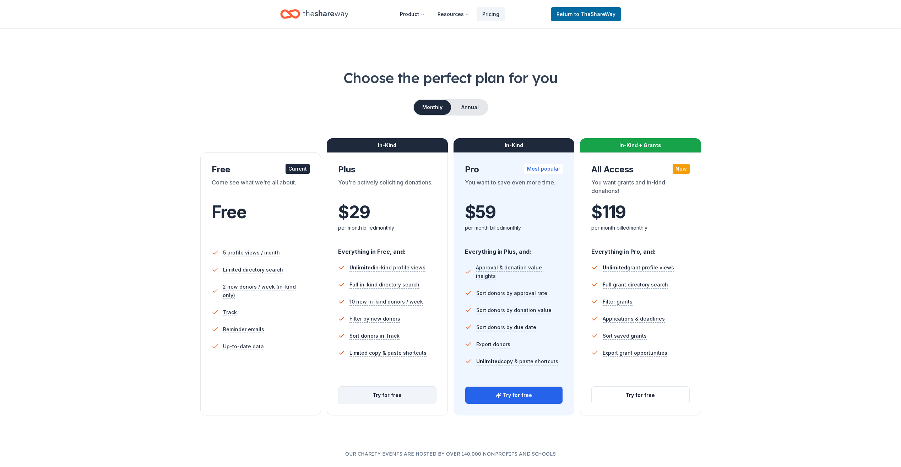
click at [378, 391] on button "Try for free" at bounding box center [387, 394] width 98 height 17
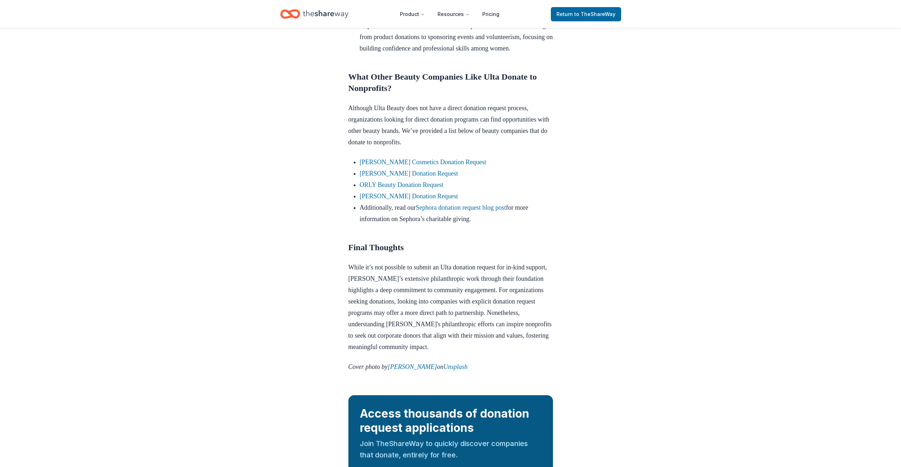
scroll to position [568, 0]
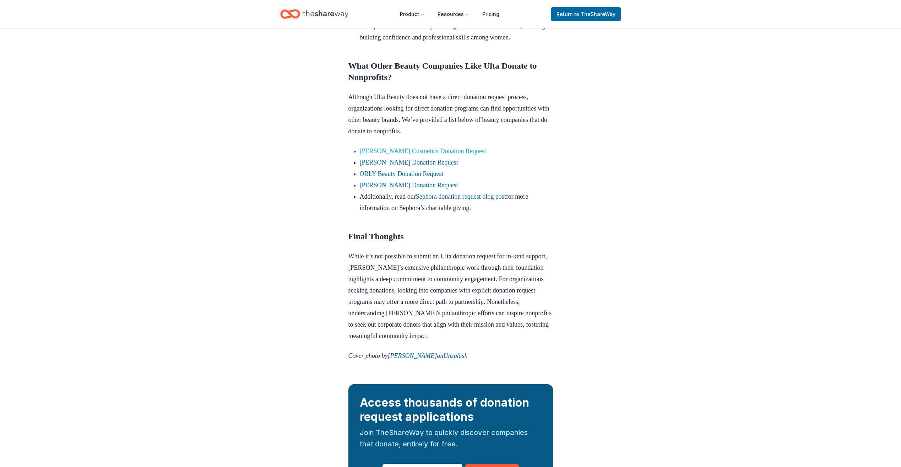
click at [412, 154] on link "[PERSON_NAME] Cosmetics Donation Request" at bounding box center [423, 150] width 126 height 7
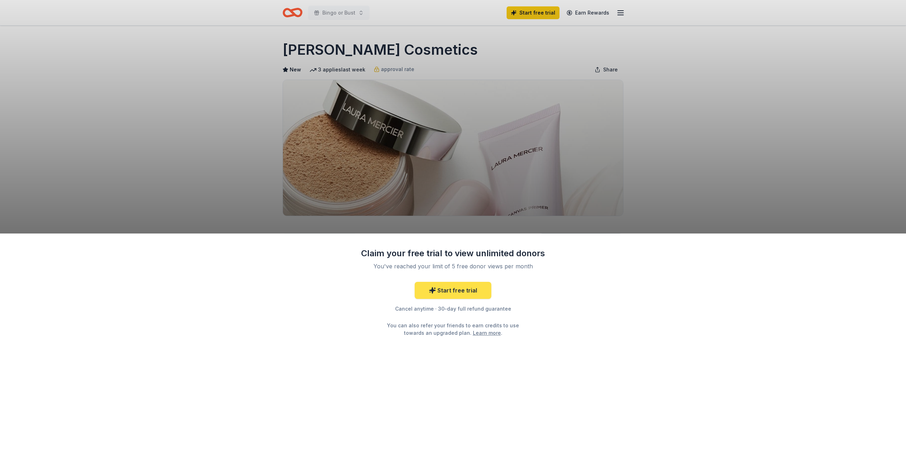
click at [447, 289] on link "Start free trial" at bounding box center [453, 290] width 77 height 17
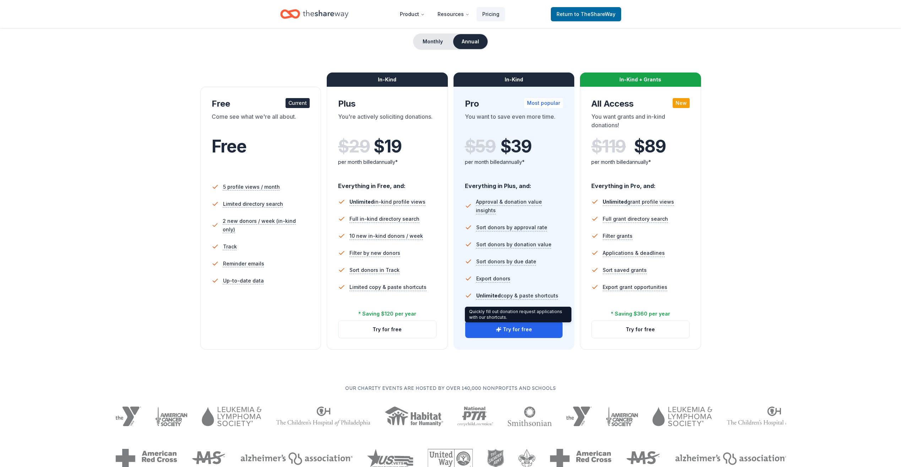
scroll to position [71, 0]
